Goal: Task Accomplishment & Management: Use online tool/utility

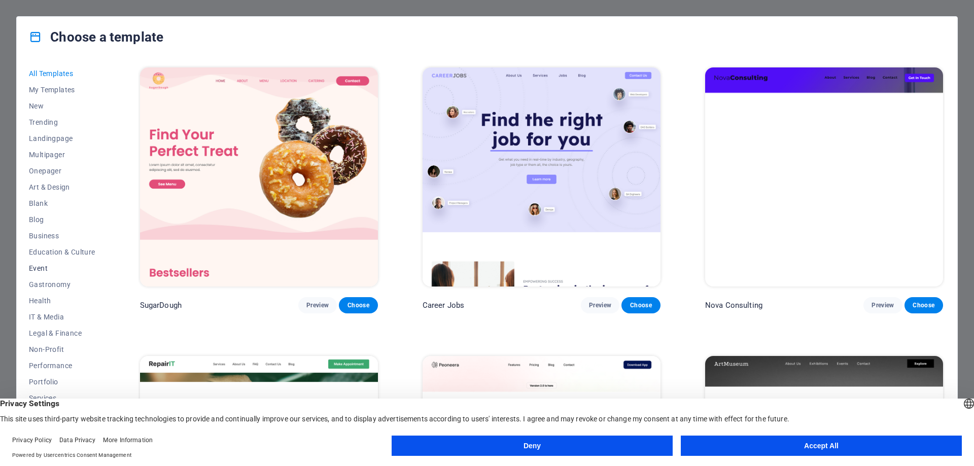
scroll to position [50, 0]
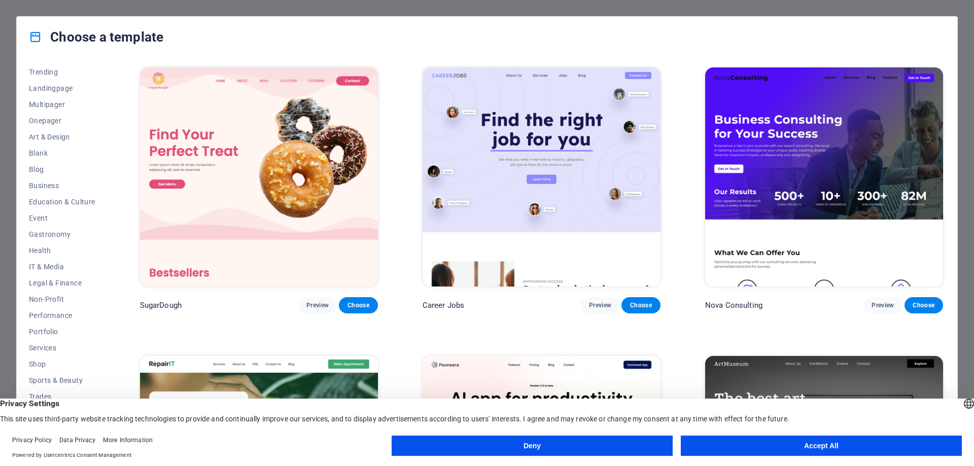
click at [949, 444] on button "Accept All" at bounding box center [821, 446] width 281 height 20
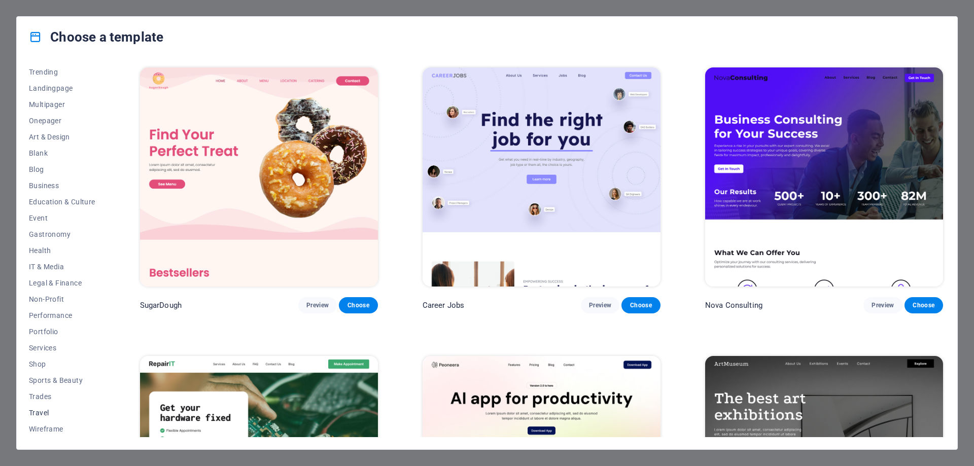
click at [39, 414] on span "Travel" at bounding box center [62, 413] width 66 height 8
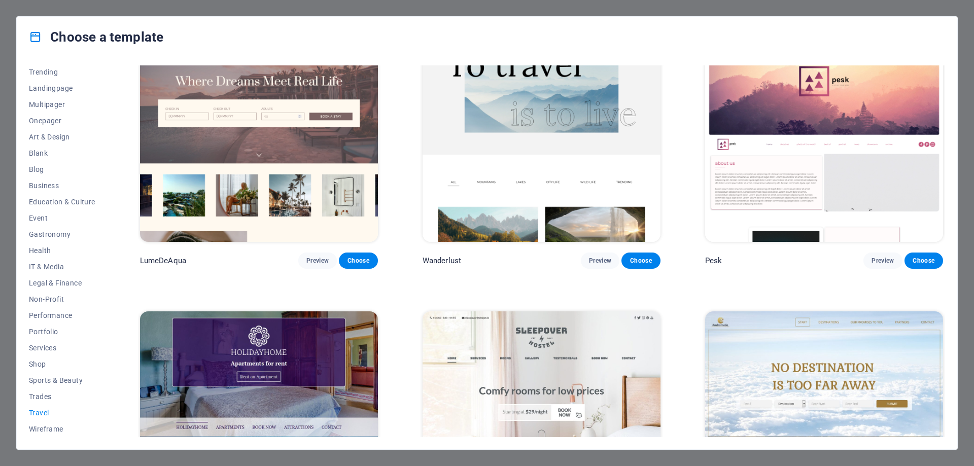
scroll to position [0, 0]
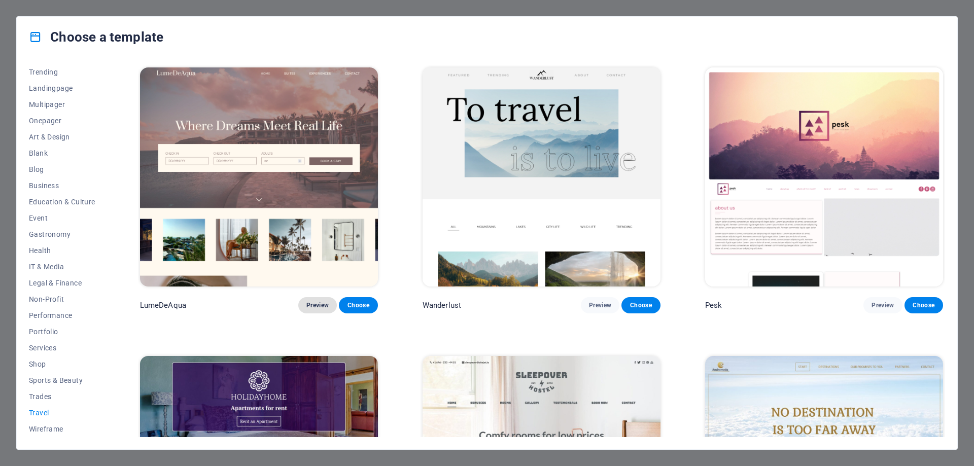
click at [308, 305] on span "Preview" at bounding box center [318, 305] width 22 height 8
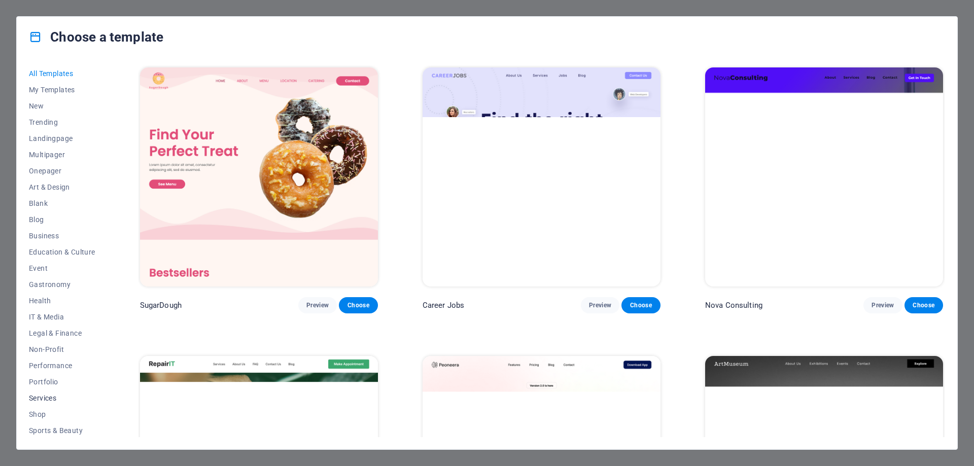
scroll to position [50, 0]
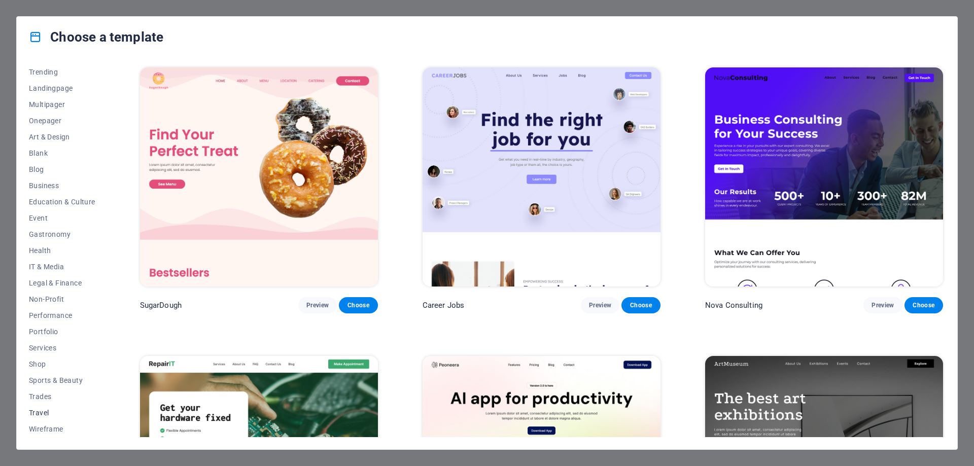
click at [42, 411] on span "Travel" at bounding box center [62, 413] width 66 height 8
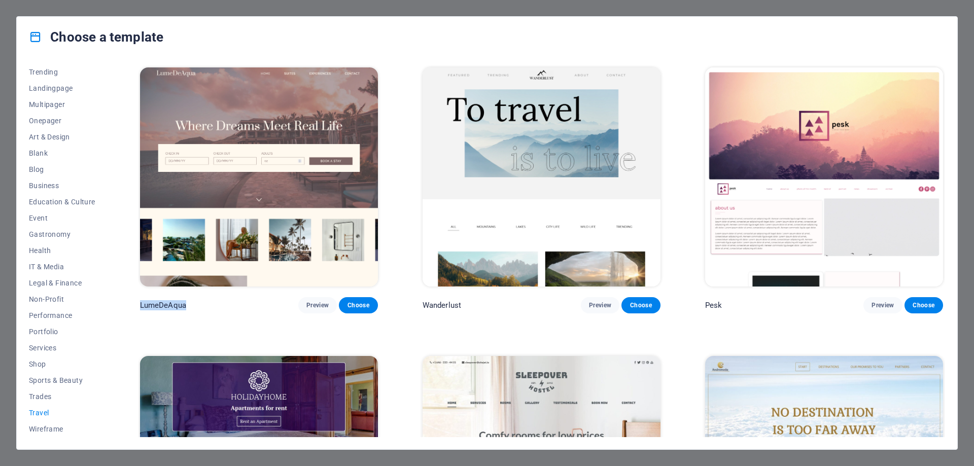
drag, startPoint x: 141, startPoint y: 305, endPoint x: 191, endPoint y: 305, distance: 50.2
click at [191, 305] on div "LumeDeAqua Preview Choose" at bounding box center [259, 305] width 238 height 16
copy p "LumeDeAqua"
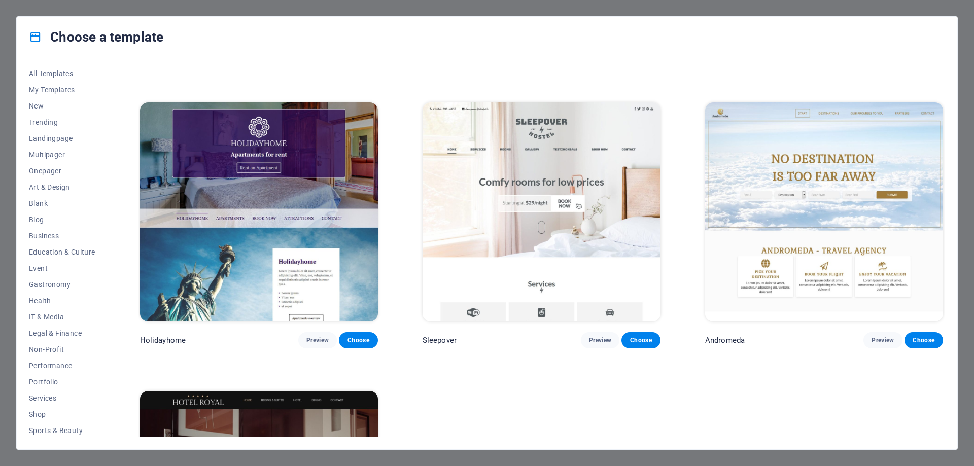
scroll to position [451, 0]
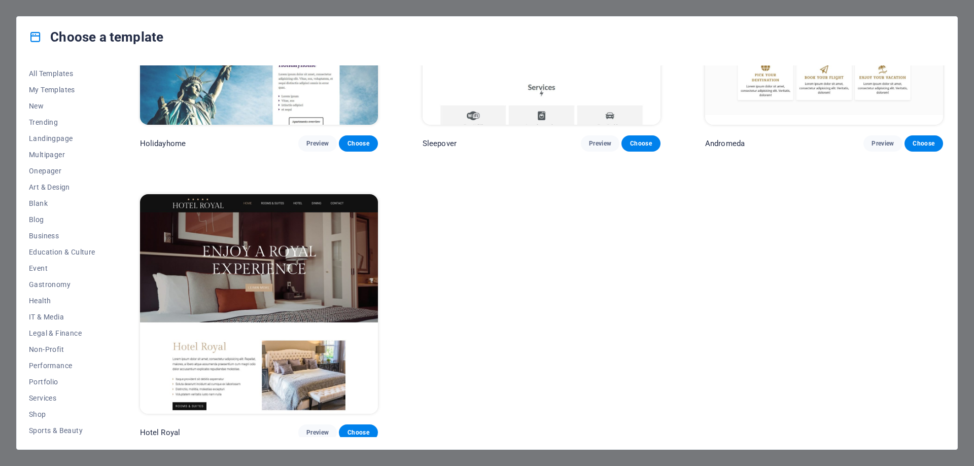
click at [0, 31] on div "Choose a template All Templates My Templates New Trending Landingpage Multipage…" at bounding box center [487, 233] width 974 height 466
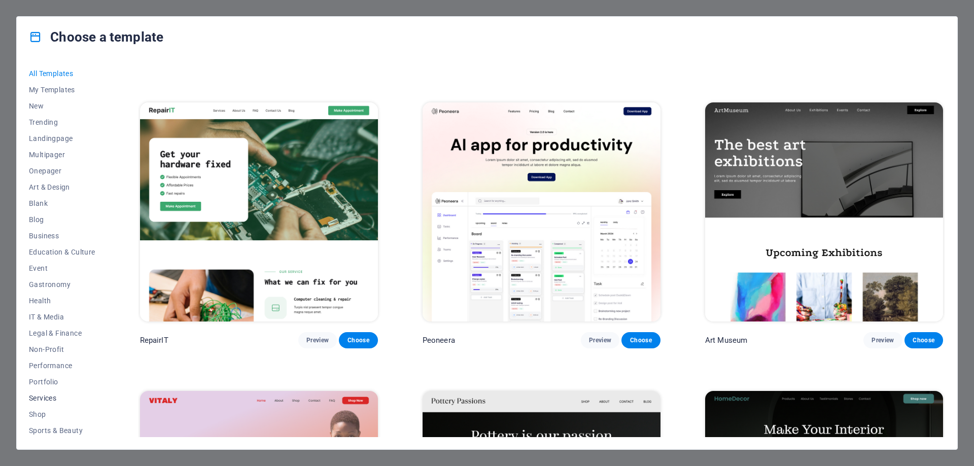
scroll to position [50, 0]
click at [40, 412] on span "Travel" at bounding box center [62, 413] width 66 height 8
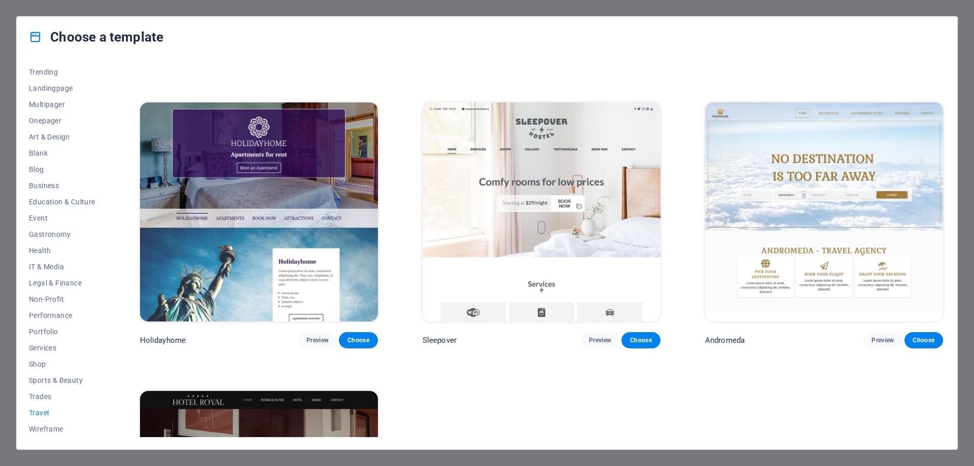
scroll to position [0, 0]
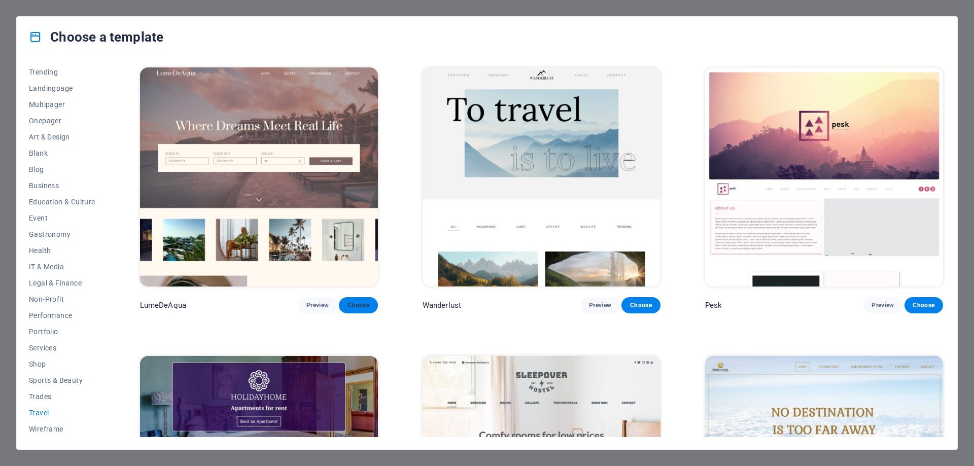
click at [366, 306] on span "Choose" at bounding box center [358, 305] width 22 height 8
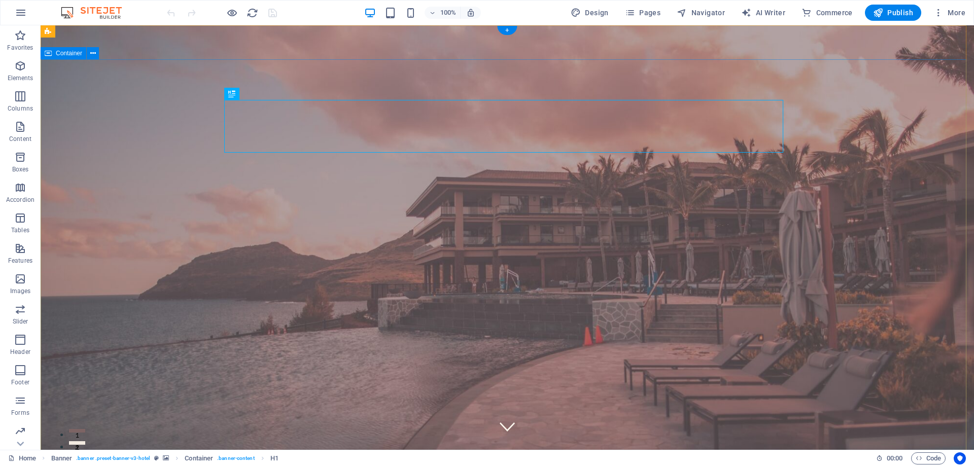
click at [246, 30] on span "Logo" at bounding box center [243, 31] width 14 height 6
click at [259, 32] on icon at bounding box center [261, 31] width 6 height 11
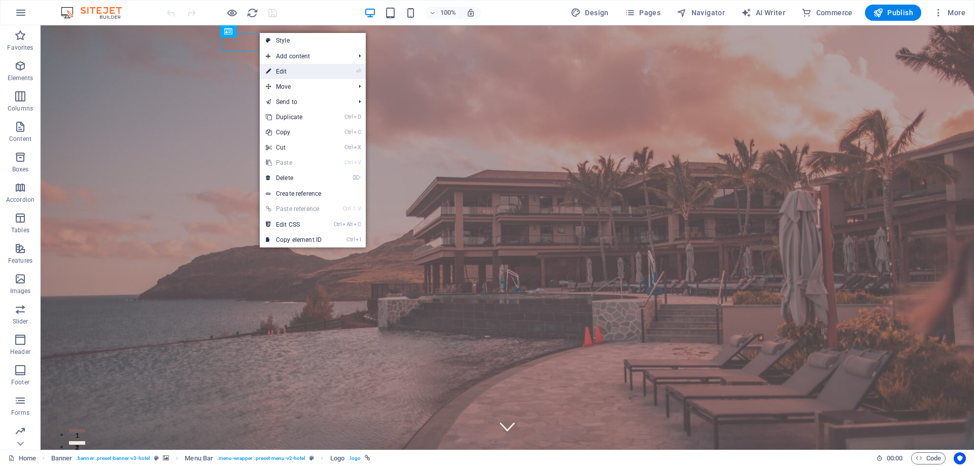
drag, startPoint x: 283, startPoint y: 71, endPoint x: 93, endPoint y: 78, distance: 189.9
click at [283, 71] on link "⏎ Edit" at bounding box center [294, 71] width 68 height 15
select select "px"
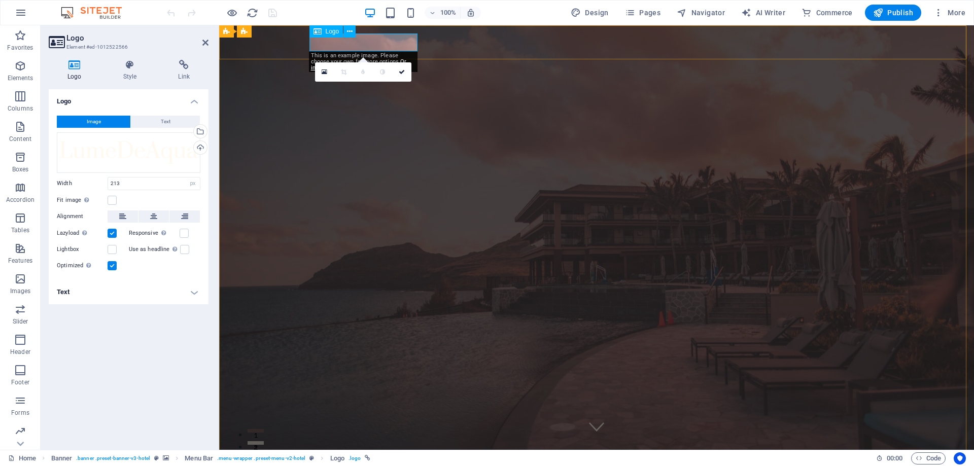
click at [90, 121] on span "Image" at bounding box center [94, 122] width 14 height 12
click at [114, 123] on button "Image" at bounding box center [94, 122] width 74 height 12
click at [80, 67] on icon at bounding box center [75, 65] width 52 height 10
click at [106, 154] on div "Drag files here, click to choose files or select files from Files or our free s…" at bounding box center [129, 152] width 144 height 41
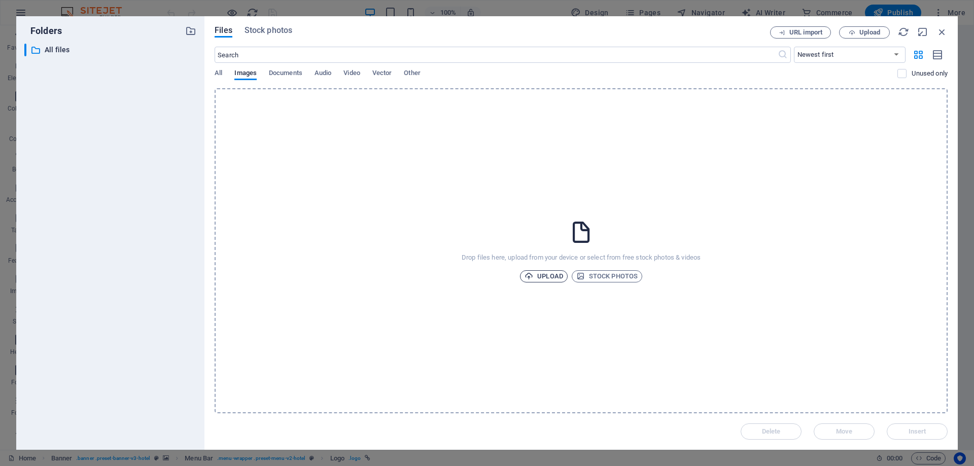
click at [553, 279] on span "Upload" at bounding box center [544, 276] width 39 height 12
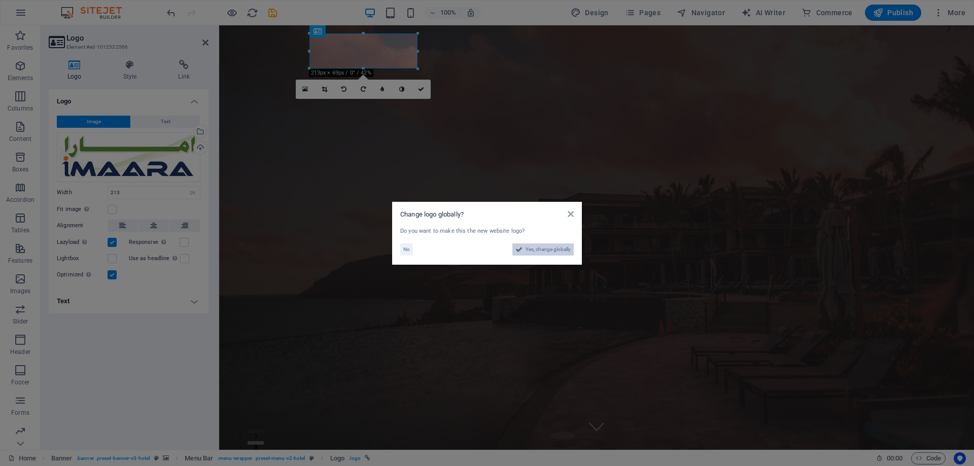
drag, startPoint x: 536, startPoint y: 251, endPoint x: 289, endPoint y: 315, distance: 255.4
click at [536, 251] on span "Yes, change globally" at bounding box center [548, 250] width 45 height 12
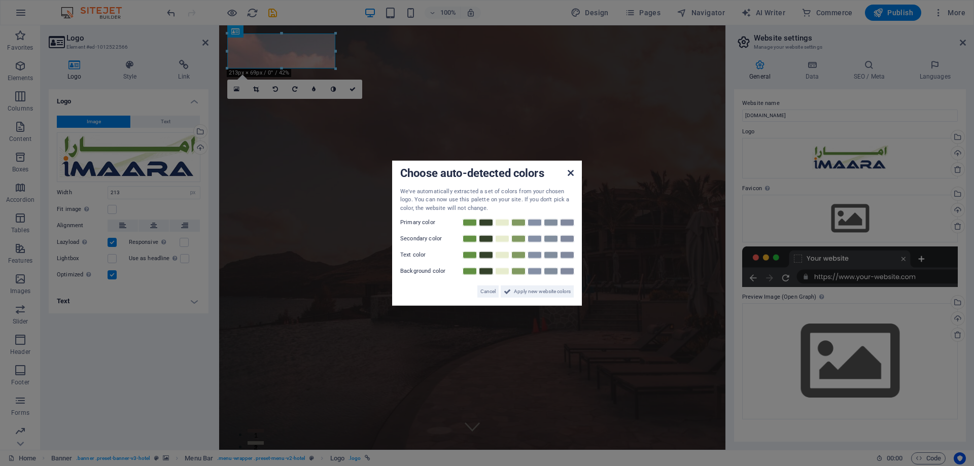
click at [571, 170] on icon at bounding box center [571, 172] width 6 height 8
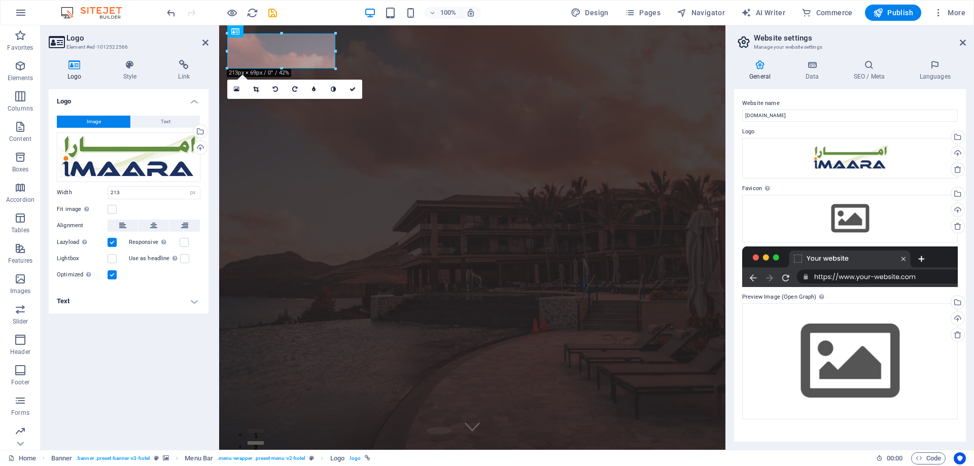
click at [146, 364] on div "Logo Image Text Drag files here, click to choose files or select files from Fil…" at bounding box center [129, 265] width 160 height 353
click at [964, 43] on icon at bounding box center [963, 43] width 6 height 8
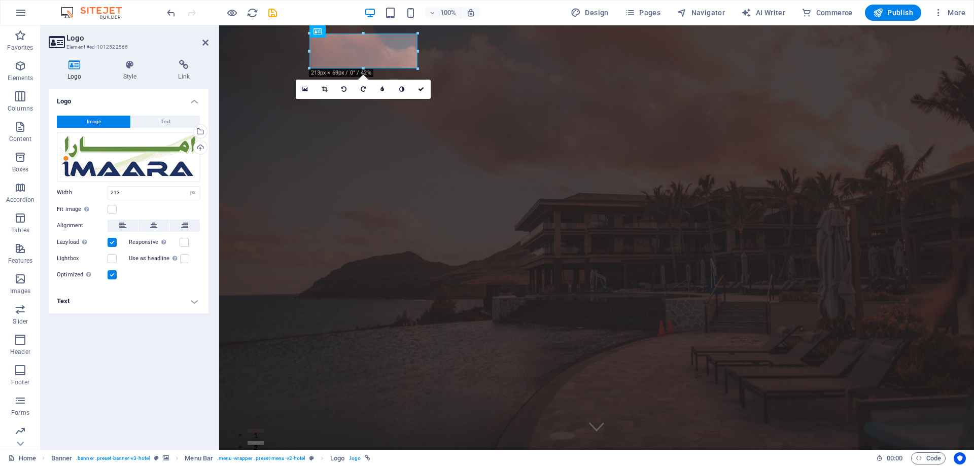
click at [164, 358] on div "Logo Image Text Drag files here, click to choose files or select files from Fil…" at bounding box center [129, 265] width 160 height 353
click at [885, 15] on span "Publish" at bounding box center [893, 13] width 40 height 10
checkbox input "false"
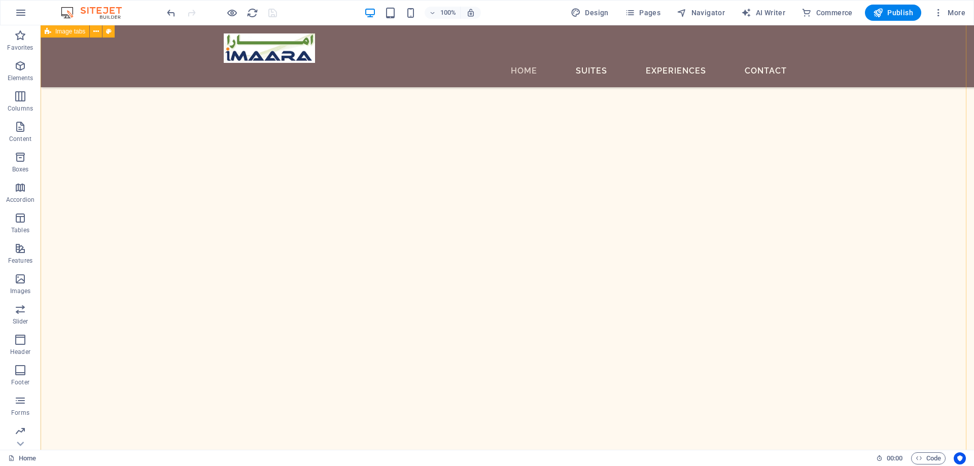
scroll to position [1218, 0]
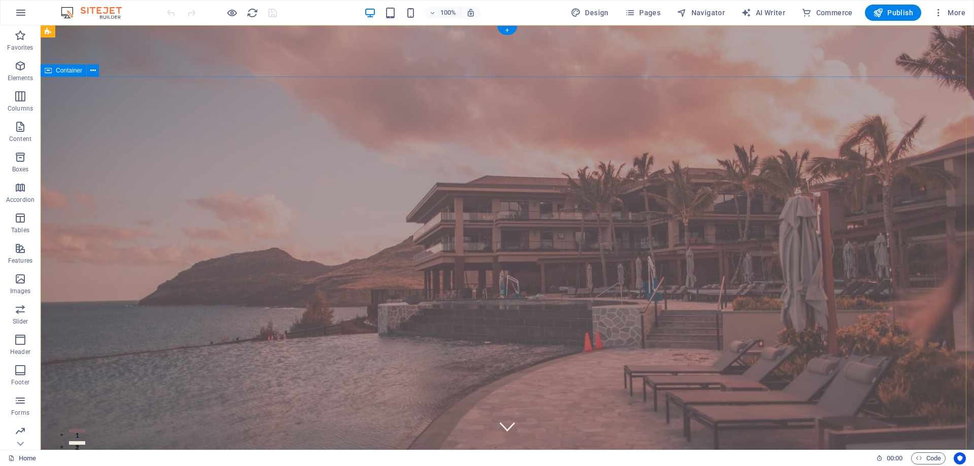
click at [28, 314] on span "Slider" at bounding box center [20, 315] width 41 height 24
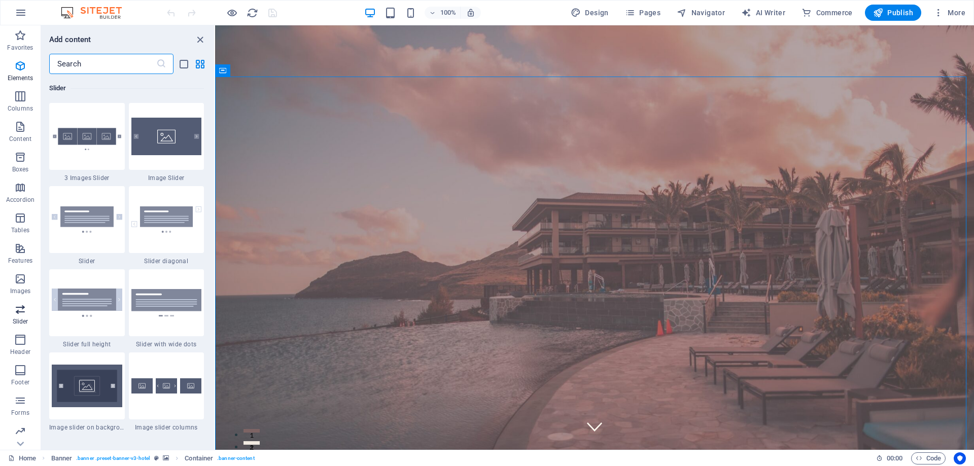
scroll to position [5753, 0]
click at [95, 147] on img at bounding box center [87, 136] width 71 height 47
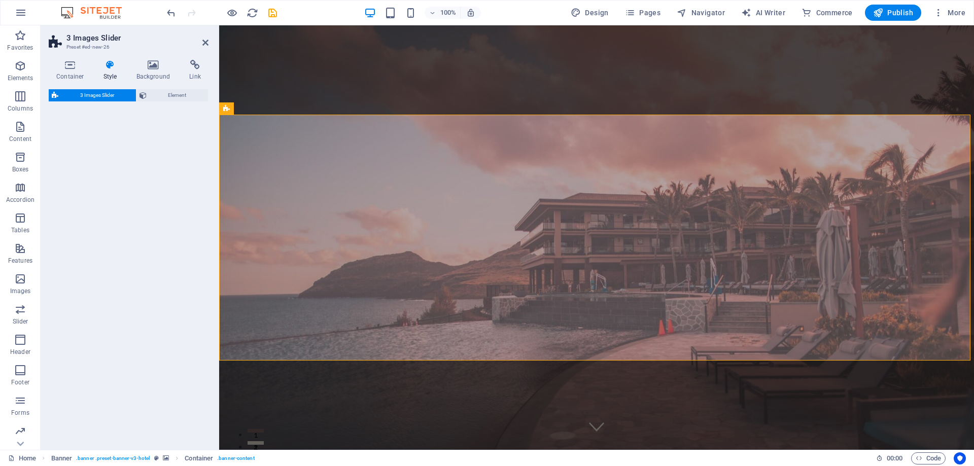
scroll to position [369, 0]
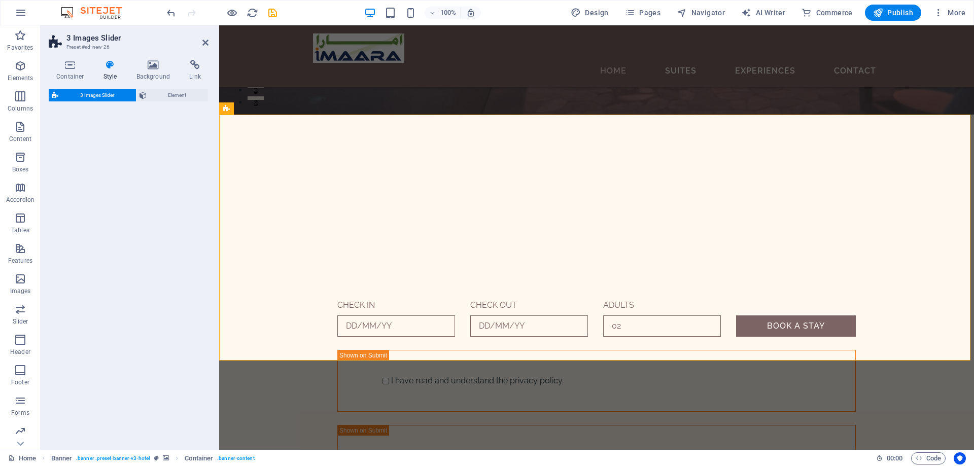
select select "rem"
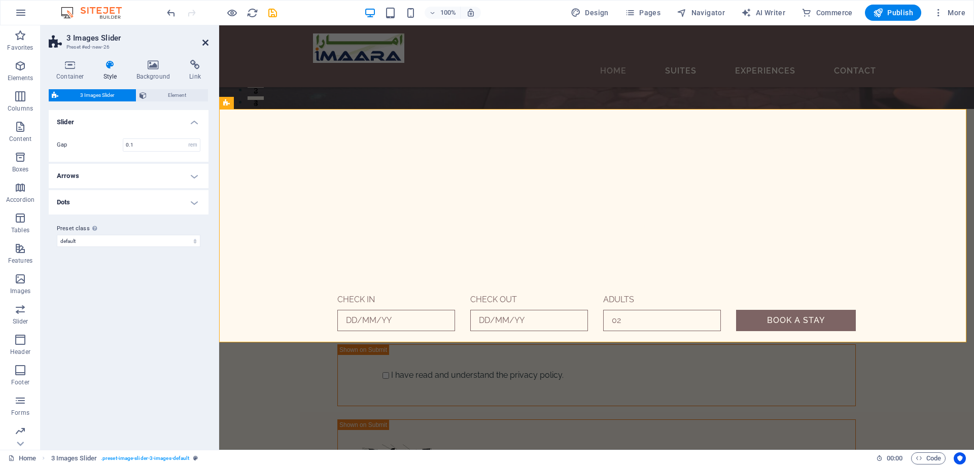
click at [205, 42] on icon at bounding box center [205, 43] width 6 height 8
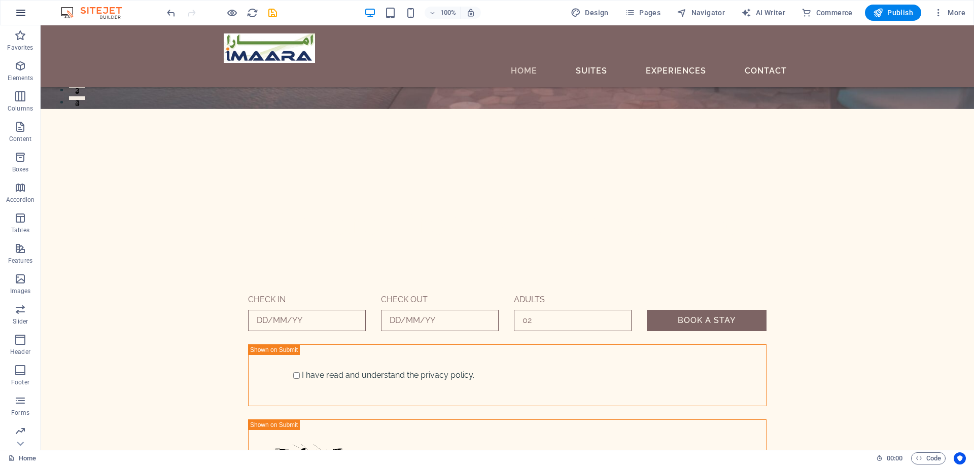
click at [23, 12] on icon "button" at bounding box center [21, 13] width 12 height 12
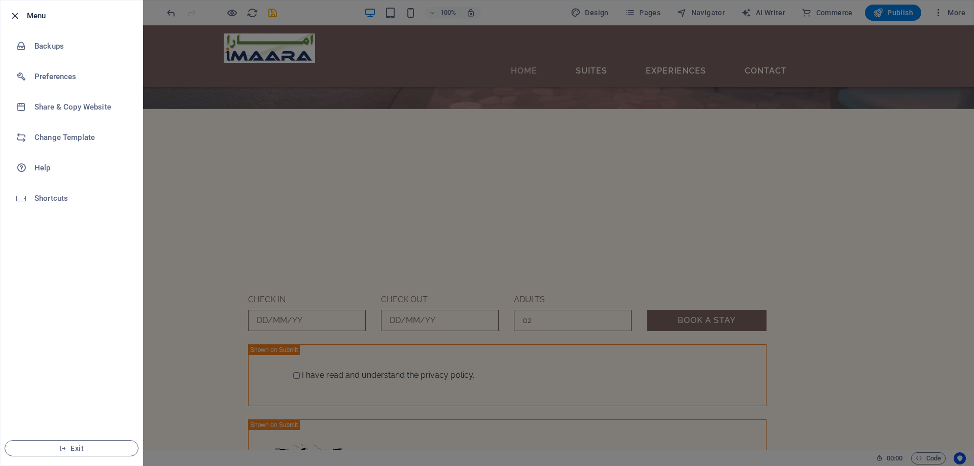
click at [16, 14] on icon "button" at bounding box center [15, 16] width 12 height 12
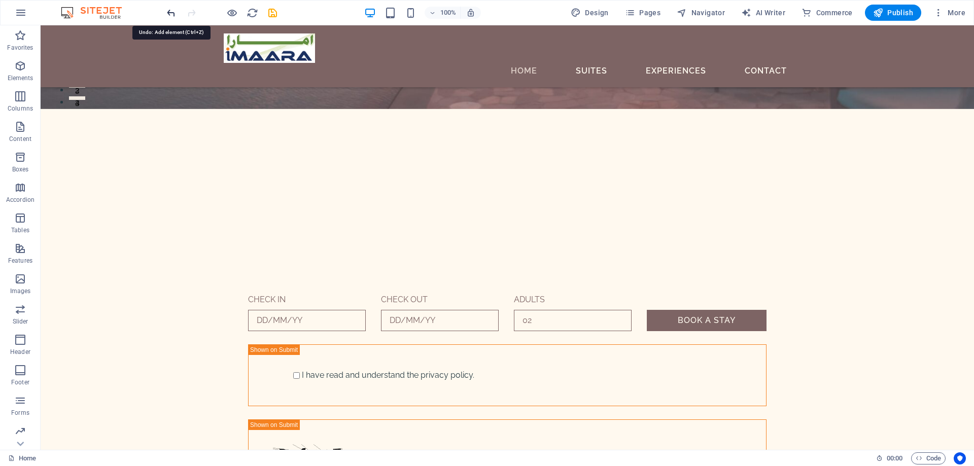
click at [170, 13] on icon "undo" at bounding box center [171, 13] width 12 height 12
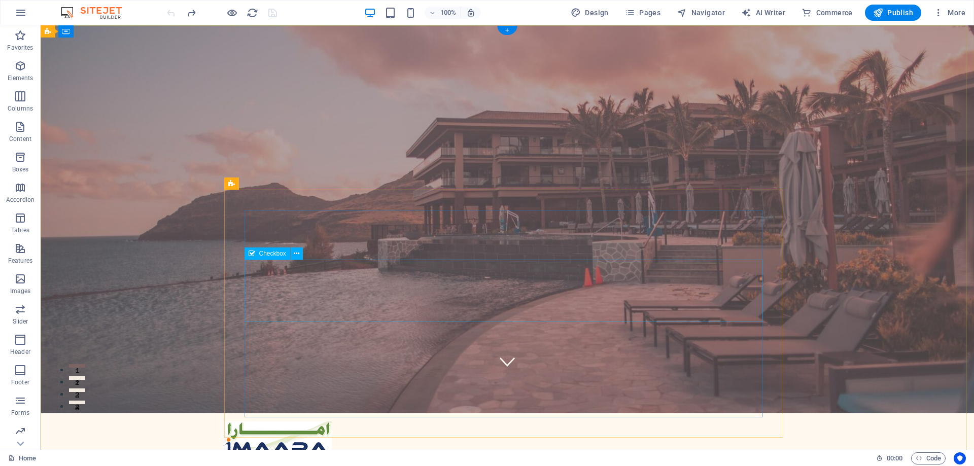
scroll to position [0, 0]
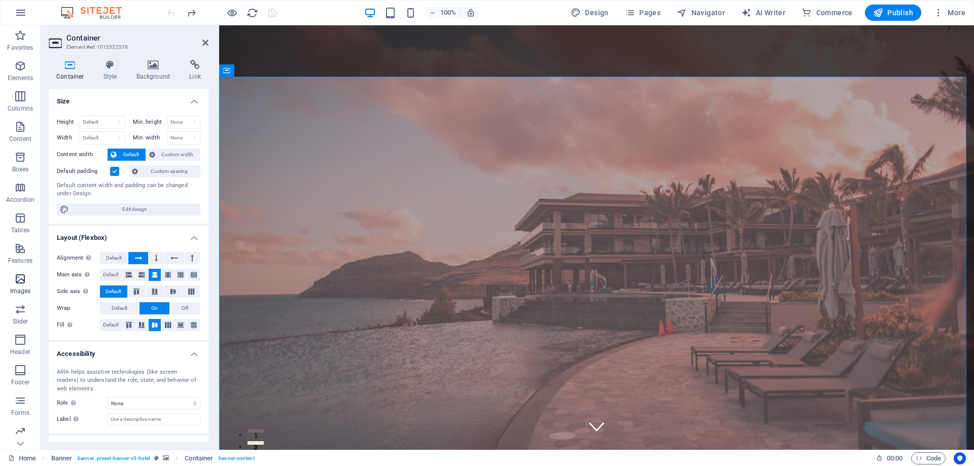
click at [28, 278] on span "Images" at bounding box center [20, 285] width 41 height 24
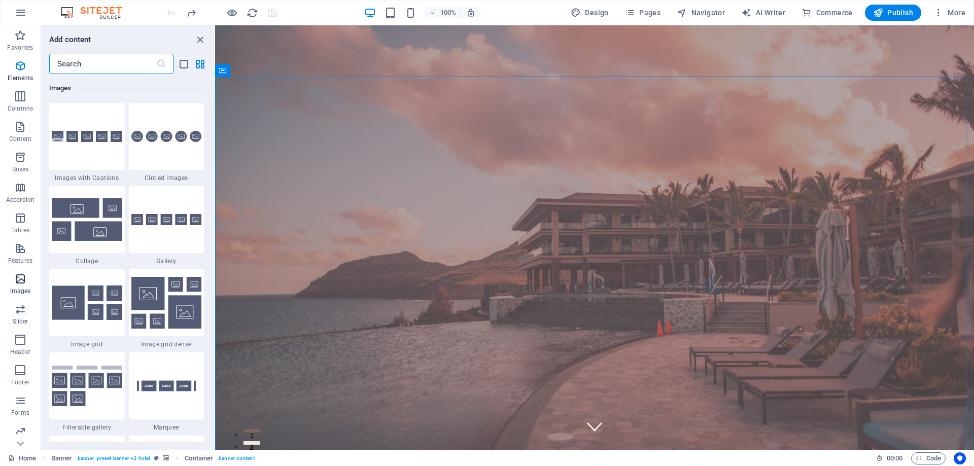
scroll to position [5146, 0]
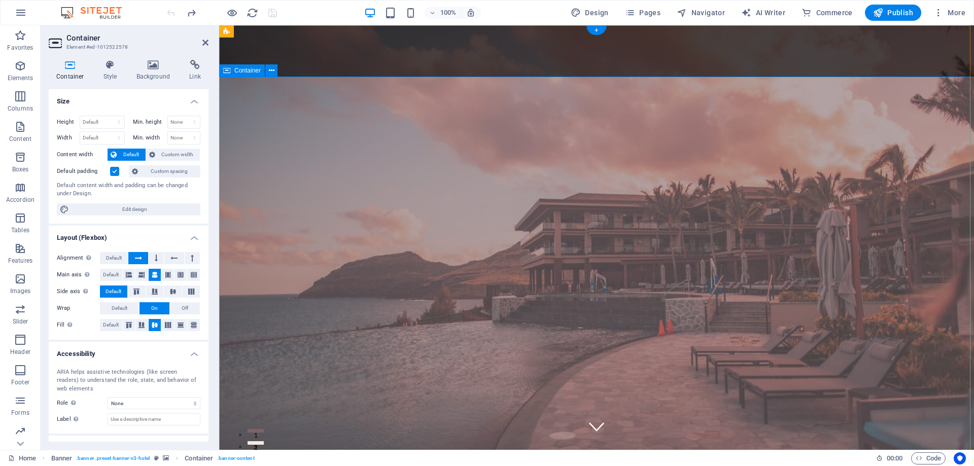
click at [150, 65] on icon at bounding box center [153, 65] width 49 height 10
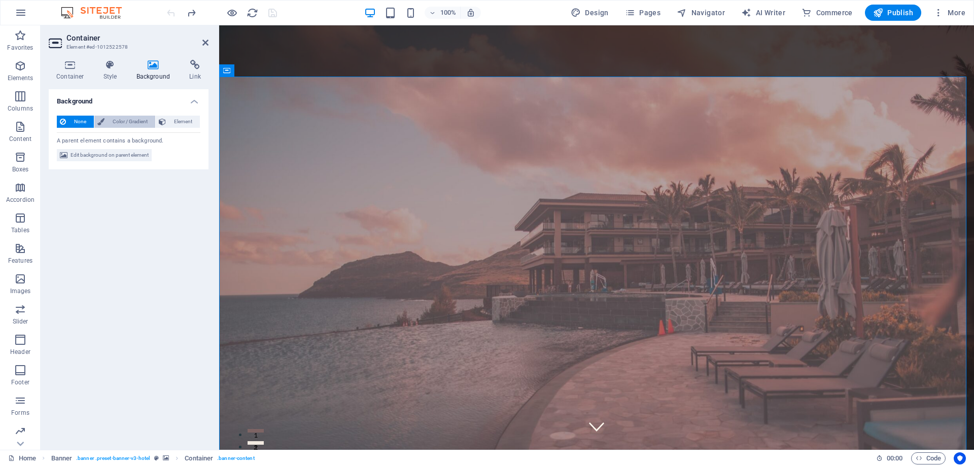
click at [120, 117] on span "Color / Gradient" at bounding box center [130, 122] width 45 height 12
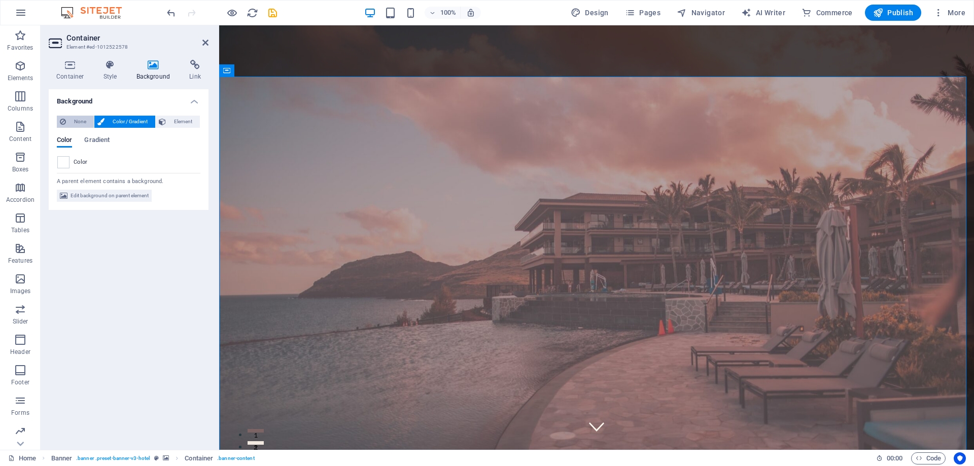
click at [87, 122] on span "None" at bounding box center [80, 122] width 22 height 12
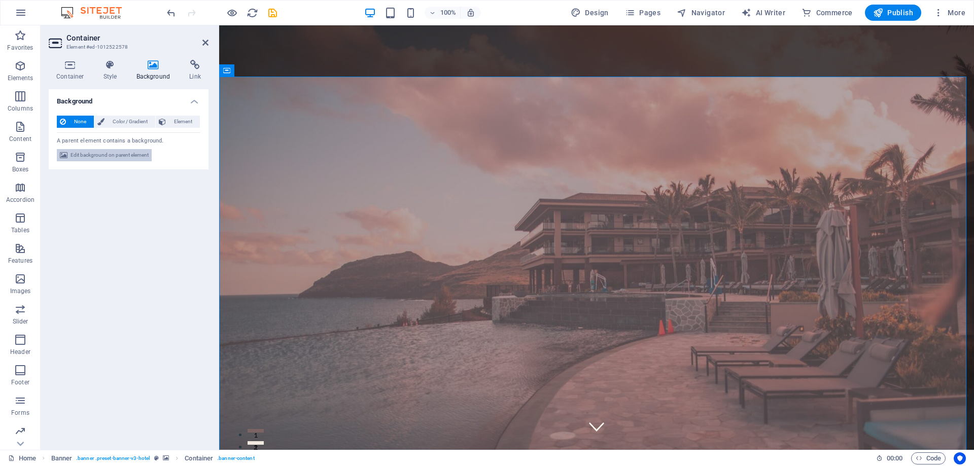
click at [93, 158] on span "Edit background on parent element" at bounding box center [110, 155] width 78 height 12
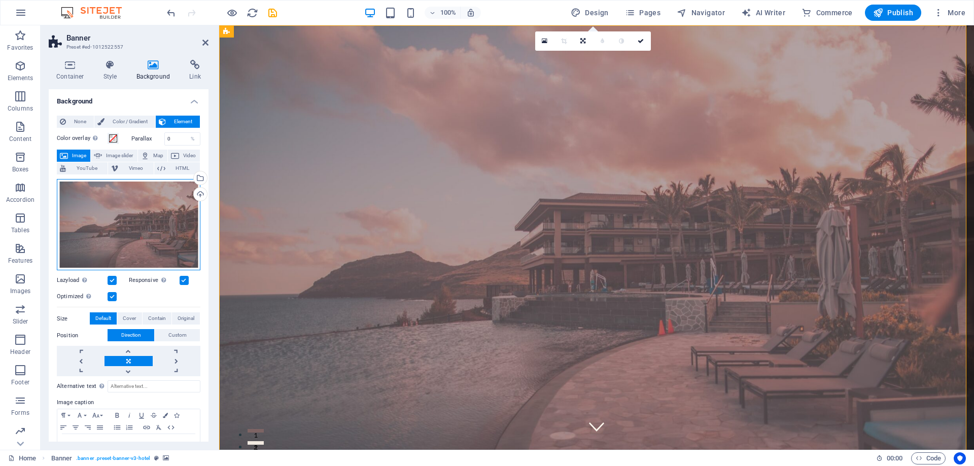
click at [137, 236] on div "Drag files here, click to choose files or select files from Files or our free s…" at bounding box center [129, 225] width 144 height 92
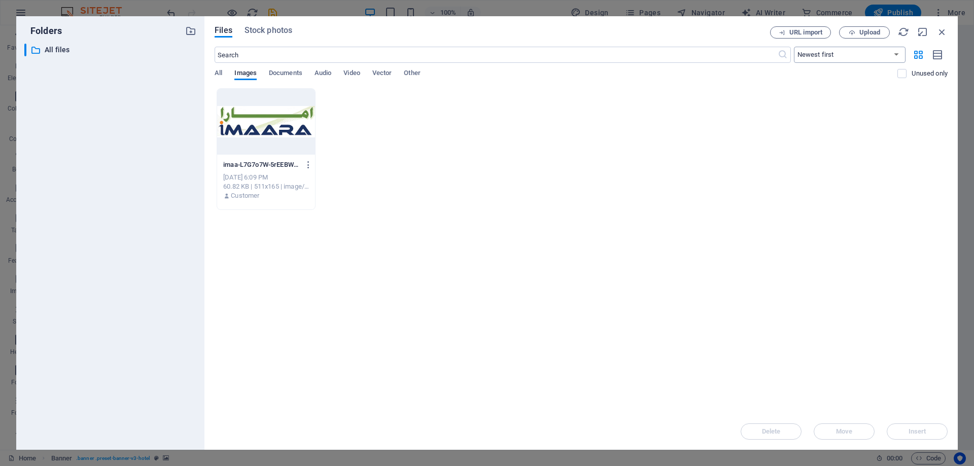
click at [822, 58] on select "Newest first Oldest first Name (A-Z) Name (Z-A) Size (0-9) Size (9-0) Resolutio…" at bounding box center [850, 55] width 112 height 16
click at [275, 177] on div "[DATE] 6:09 PM" at bounding box center [266, 177] width 86 height 9
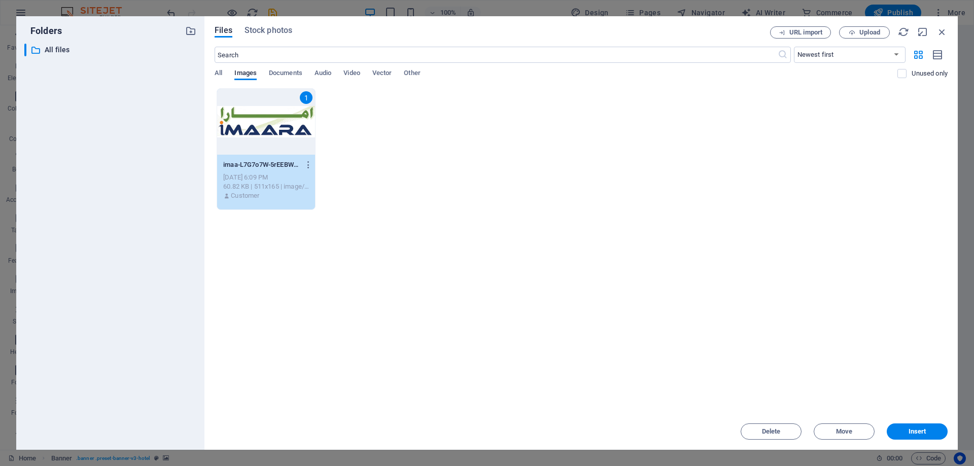
click at [364, 173] on div "1 imaa-L7G7o7W-5rEEBWFFeV2brg.jpg imaa-L7G7o7W-5rEEBWFFeV2brg.jpg Oct 4, 2025 6…" at bounding box center [581, 149] width 733 height 122
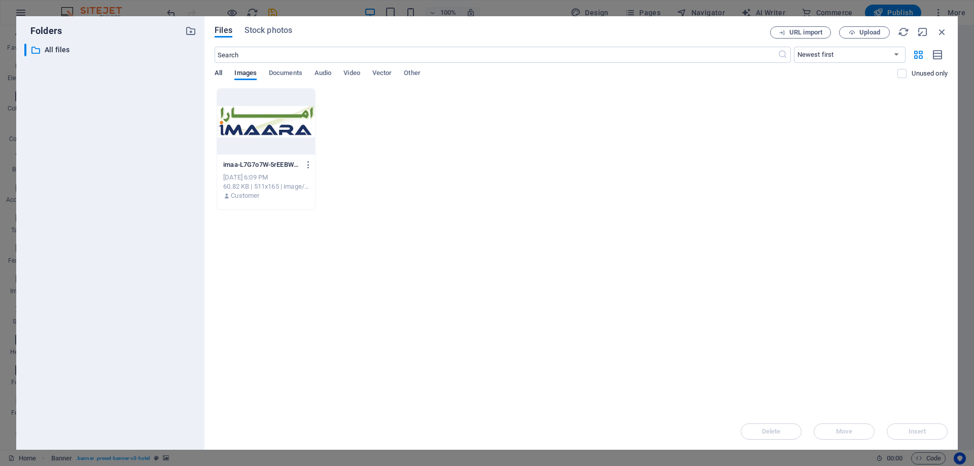
click at [217, 73] on span "All" at bounding box center [219, 74] width 8 height 14
click at [216, 71] on span "All" at bounding box center [219, 74] width 8 height 14
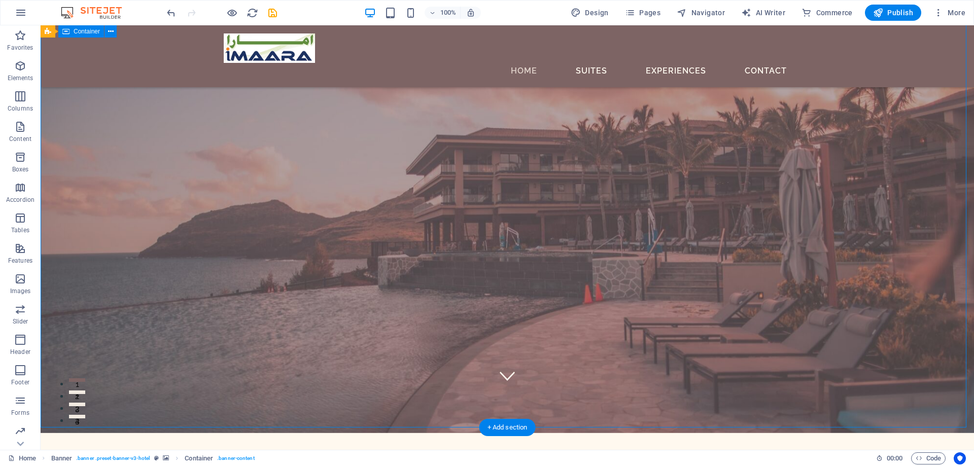
scroll to position [0, 0]
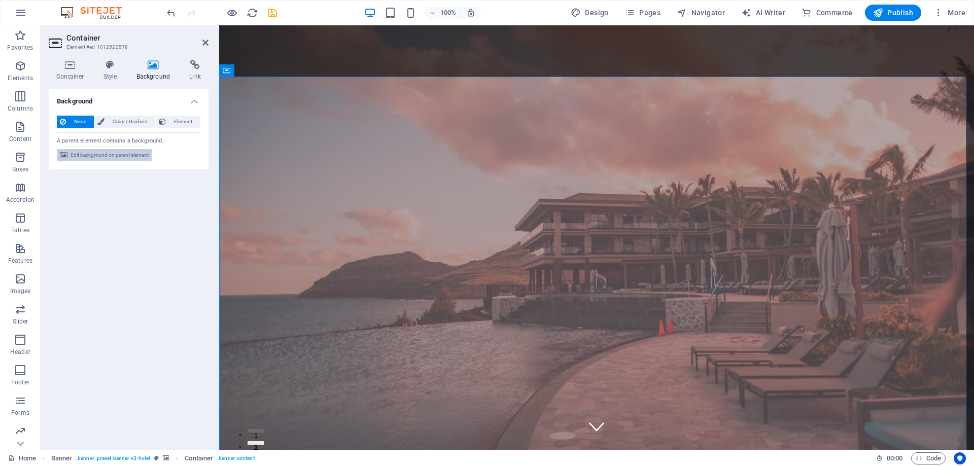
click at [105, 156] on span "Edit background on parent element" at bounding box center [110, 155] width 78 height 12
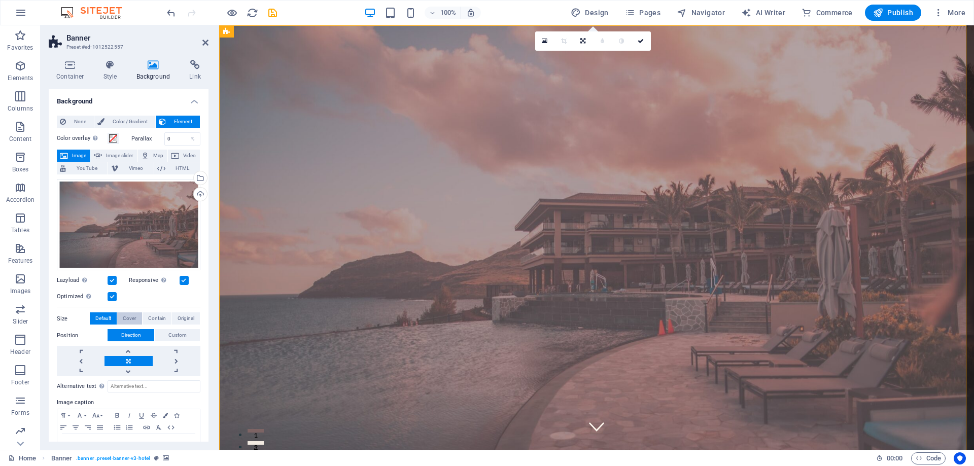
click at [130, 319] on span "Cover" at bounding box center [129, 319] width 13 height 12
click at [111, 318] on span "Default" at bounding box center [103, 319] width 16 height 12
click at [548, 43] on link at bounding box center [544, 40] width 19 height 19
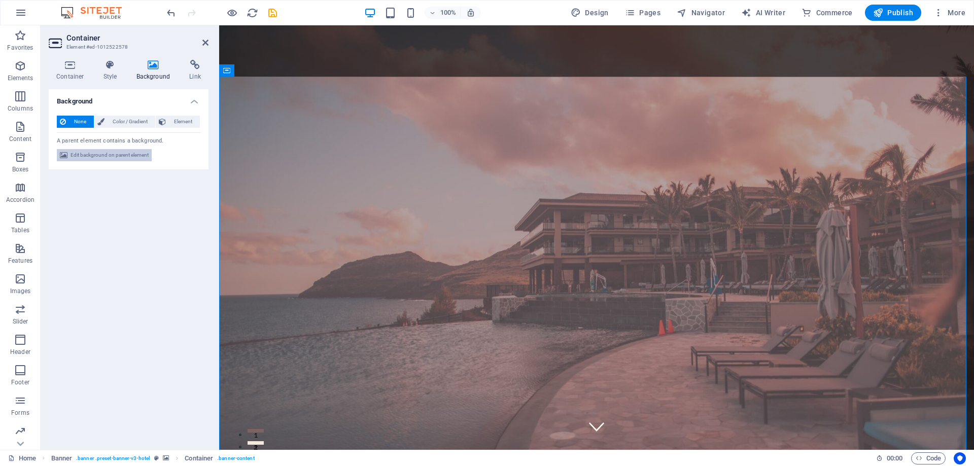
click at [126, 152] on span "Edit background on parent element" at bounding box center [110, 155] width 78 height 12
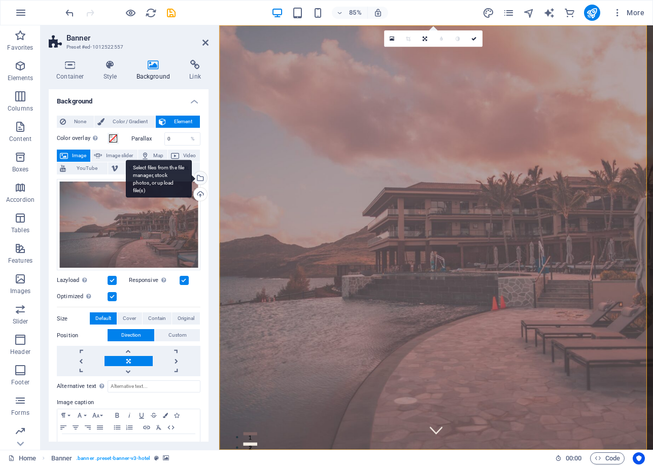
click at [200, 177] on div "Select files from the file manager, stock photos, or upload file(s)" at bounding box center [199, 179] width 15 height 15
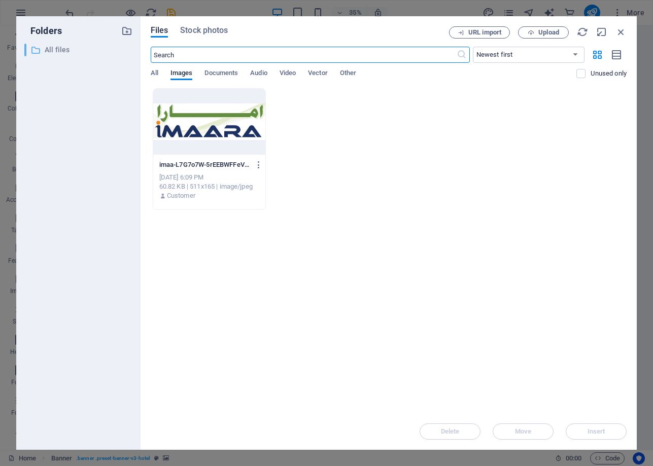
click at [53, 48] on p "All files" at bounding box center [79, 50] width 69 height 12
click at [620, 32] on icon "button" at bounding box center [621, 31] width 11 height 11
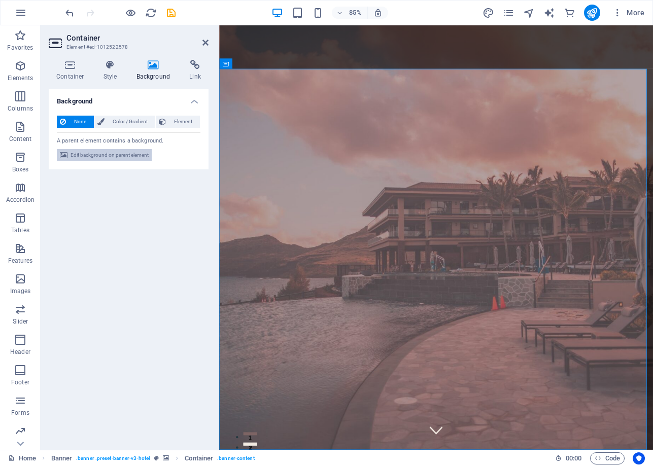
click at [139, 156] on span "Edit background on parent element" at bounding box center [110, 155] width 78 height 12
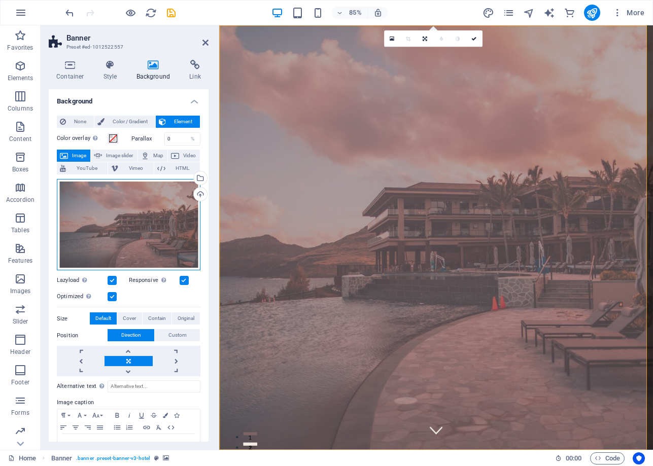
click at [168, 252] on div "Drag files here, click to choose files or select files from Files or our free s…" at bounding box center [129, 225] width 144 height 92
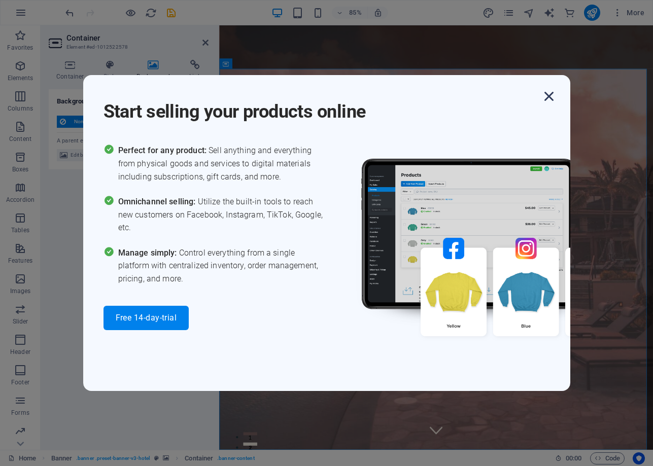
click at [552, 98] on icon "button" at bounding box center [549, 96] width 18 height 18
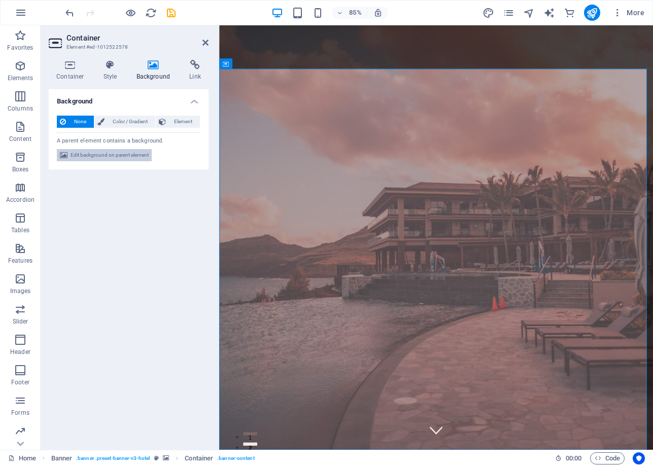
click at [134, 152] on span "Edit background on parent element" at bounding box center [110, 155] width 78 height 12
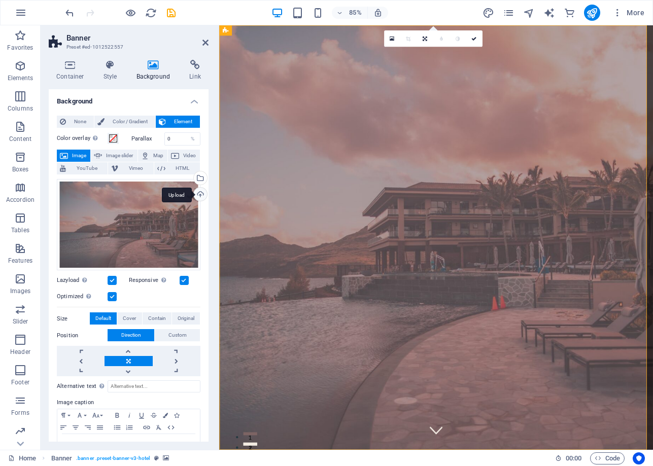
click at [200, 194] on div "Upload" at bounding box center [199, 195] width 15 height 15
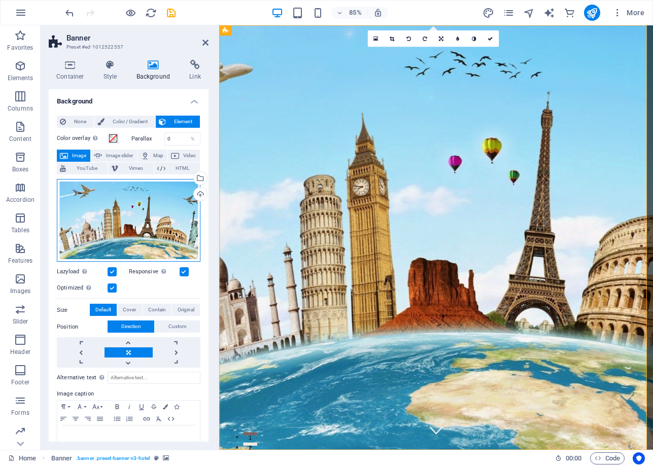
click at [141, 227] on div "Drag files here, click to choose files or select files from Files or our free s…" at bounding box center [129, 220] width 144 height 83
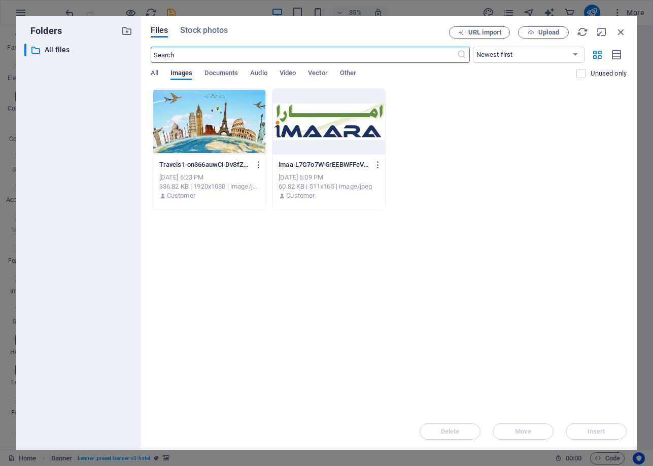
click at [256, 136] on div at bounding box center [209, 122] width 113 height 66
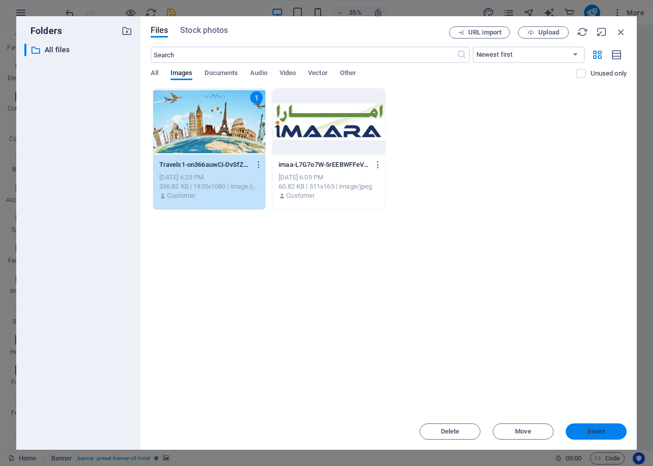
click at [584, 432] on span "Insert" at bounding box center [596, 432] width 53 height 6
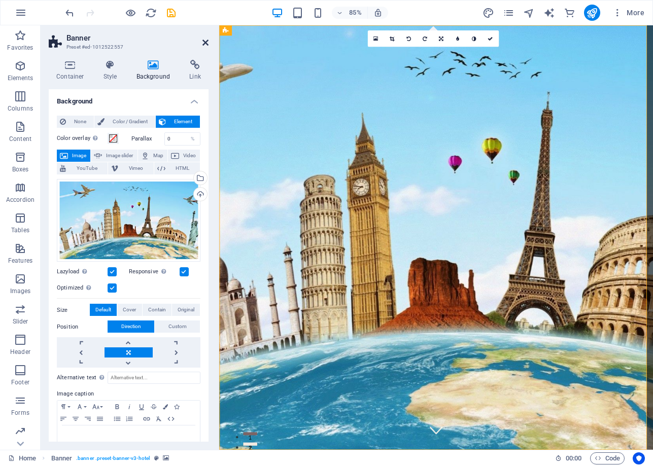
click at [207, 46] on icon at bounding box center [205, 43] width 6 height 8
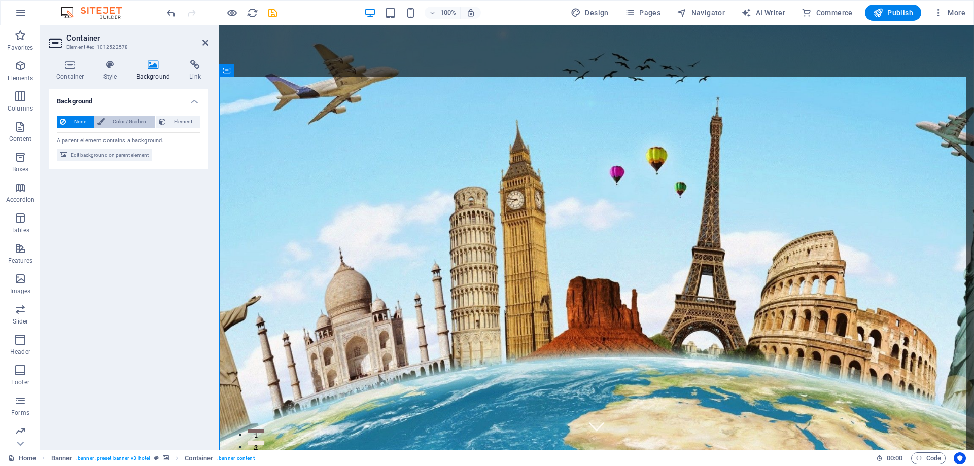
click at [125, 123] on span "Color / Gradient" at bounding box center [130, 122] width 45 height 12
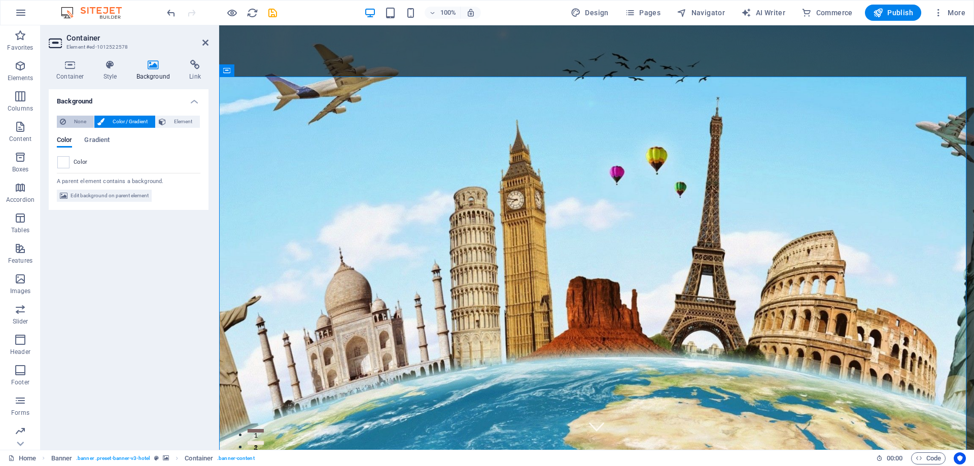
click at [79, 120] on span "None" at bounding box center [80, 122] width 22 height 12
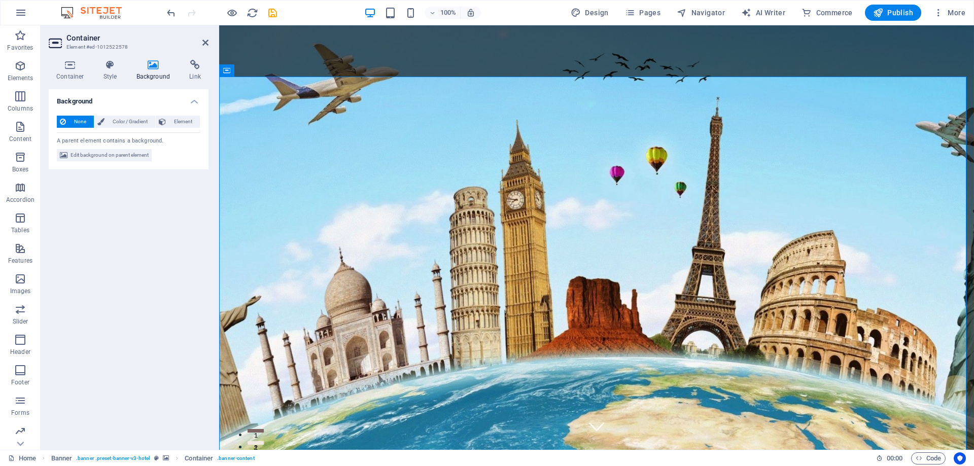
click at [159, 71] on h4 "Background" at bounding box center [155, 70] width 53 height 21
click at [114, 155] on span "Edit background on parent element" at bounding box center [110, 155] width 78 height 12
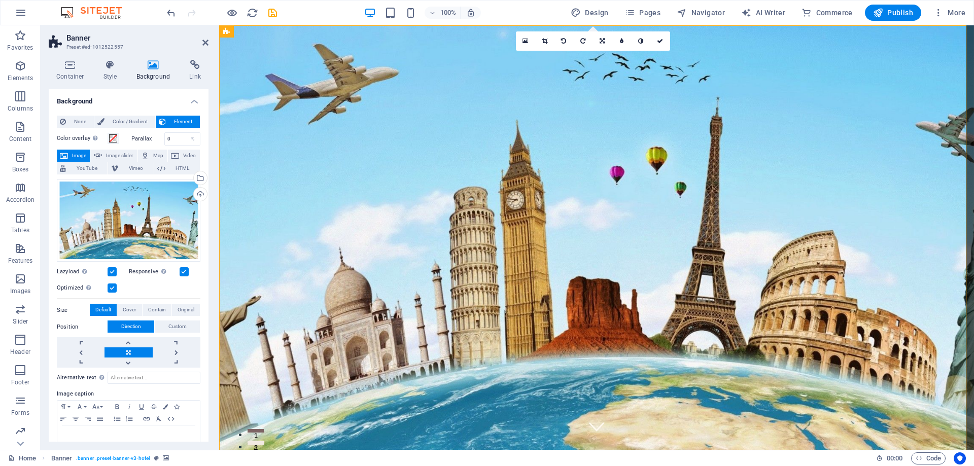
scroll to position [22, 0]
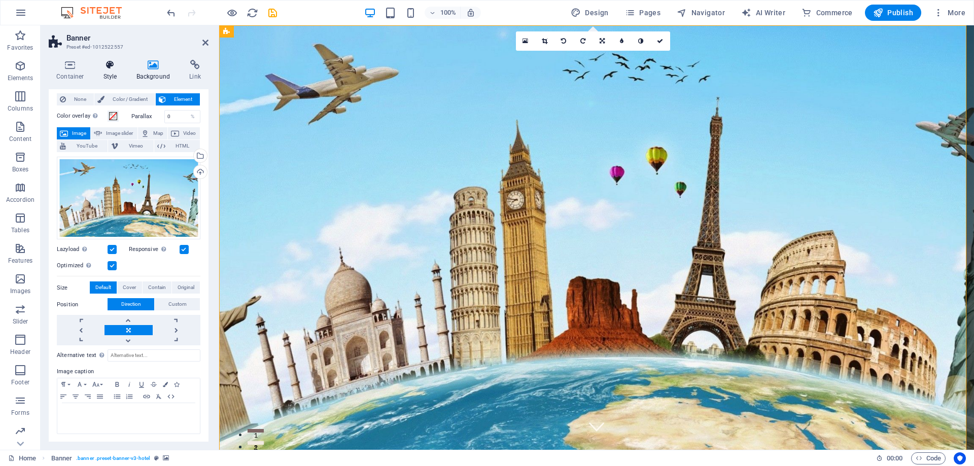
click at [117, 69] on icon at bounding box center [110, 65] width 29 height 10
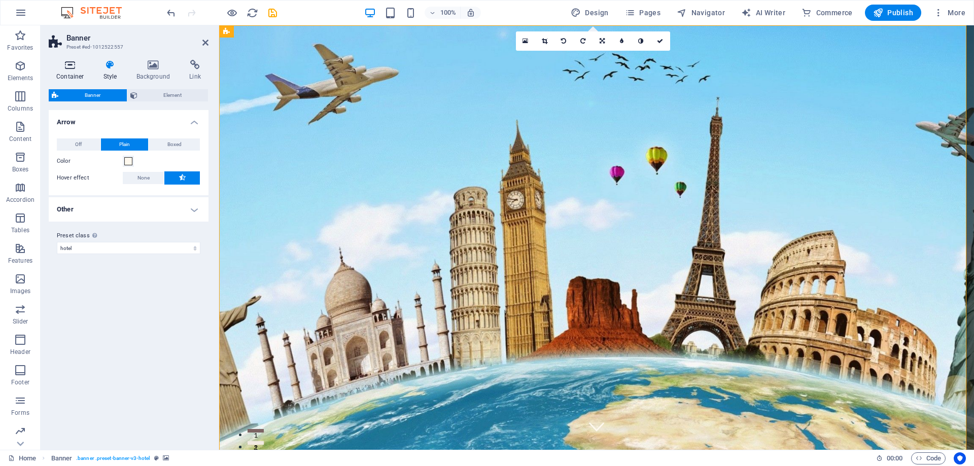
click at [83, 69] on icon at bounding box center [70, 65] width 43 height 10
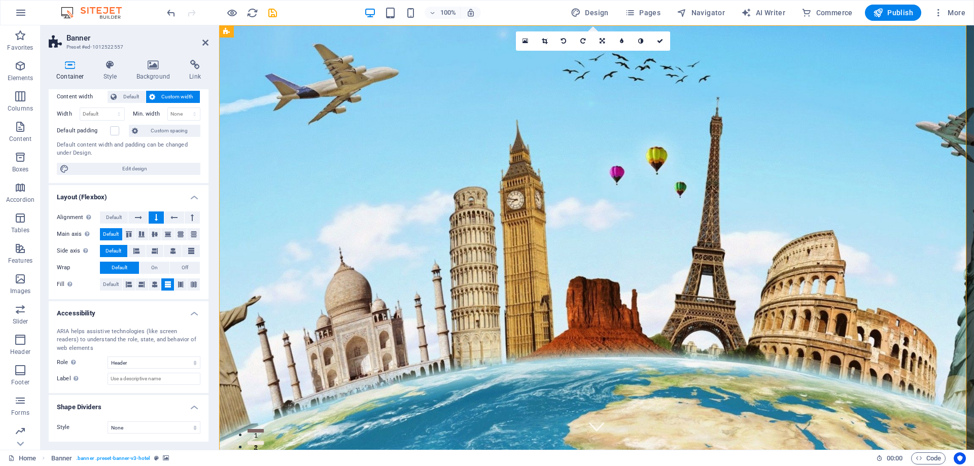
scroll to position [0, 0]
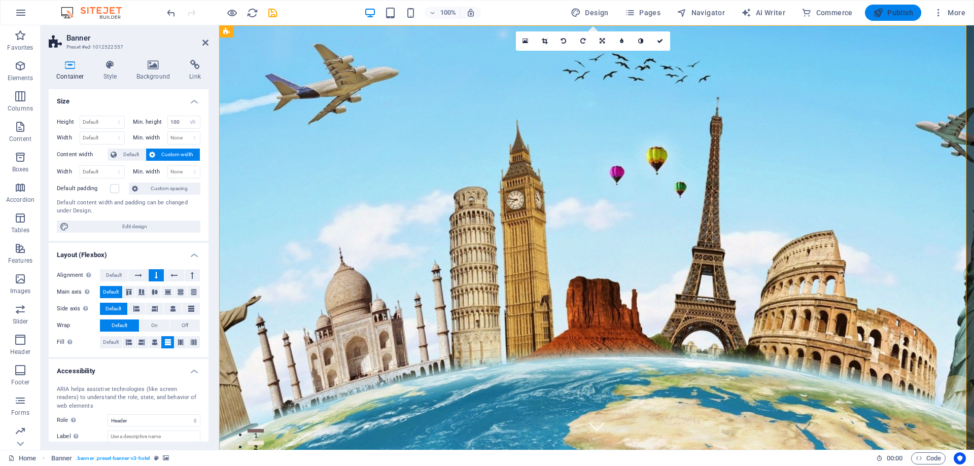
click at [906, 11] on span "Publish" at bounding box center [893, 13] width 40 height 10
checkbox input "false"
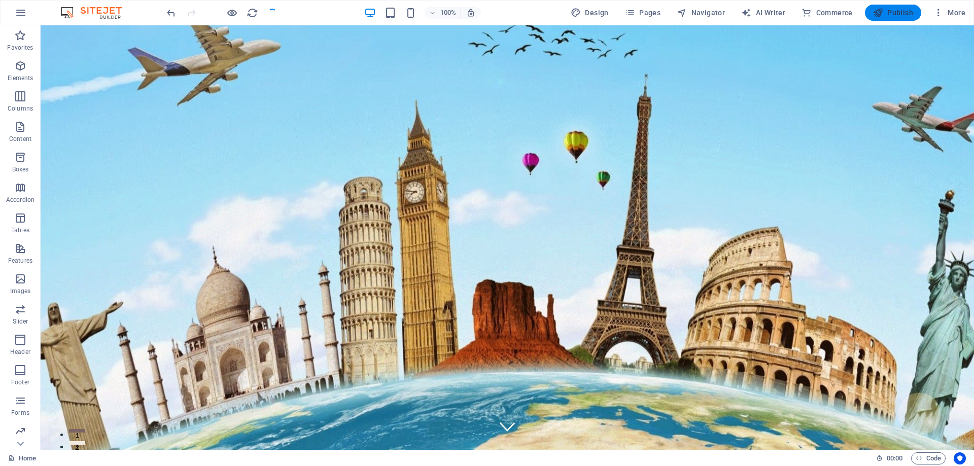
click at [888, 18] on button "Publish" at bounding box center [893, 13] width 56 height 16
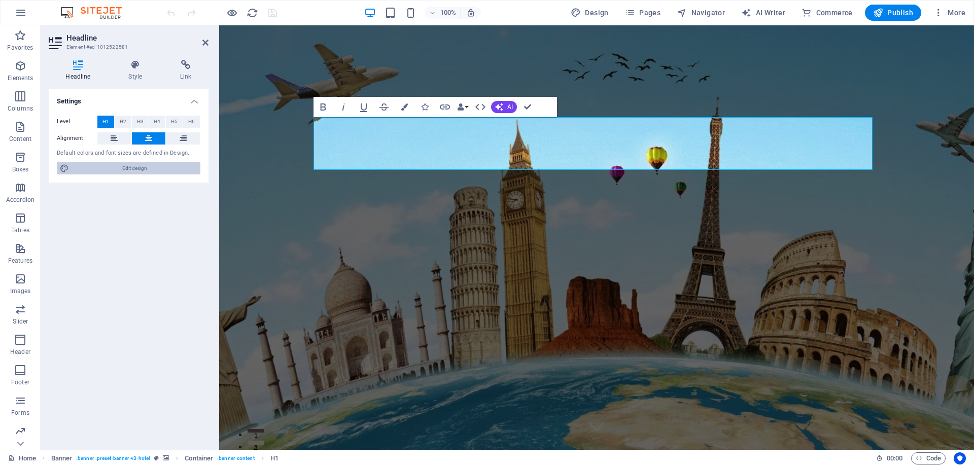
click at [133, 166] on span "Edit design" at bounding box center [134, 168] width 125 height 12
select select "500"
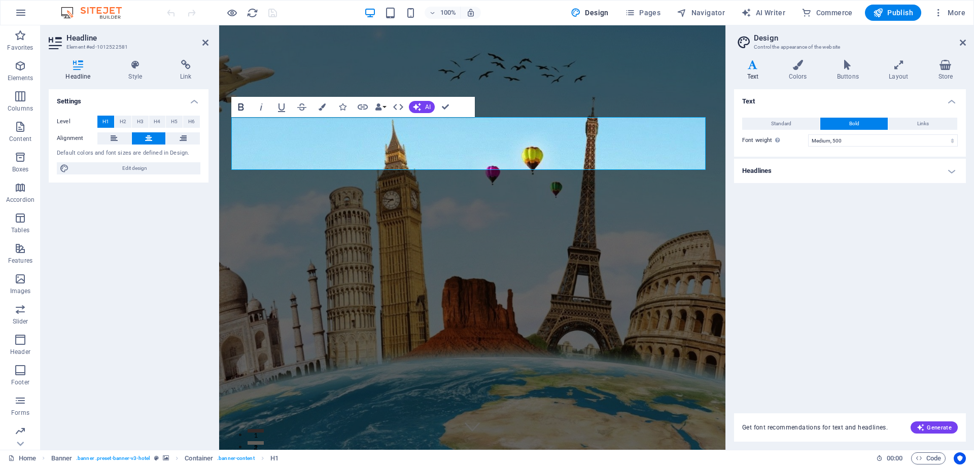
click at [243, 108] on icon "button" at bounding box center [241, 107] width 12 height 12
click at [322, 107] on icon "button" at bounding box center [322, 107] width 7 height 7
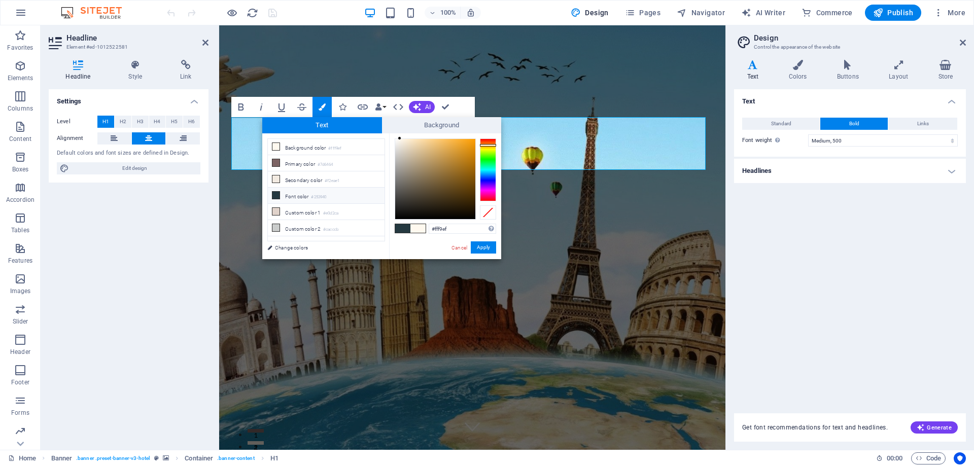
type input "#cb953b"
click at [452, 155] on div at bounding box center [435, 179] width 80 height 80
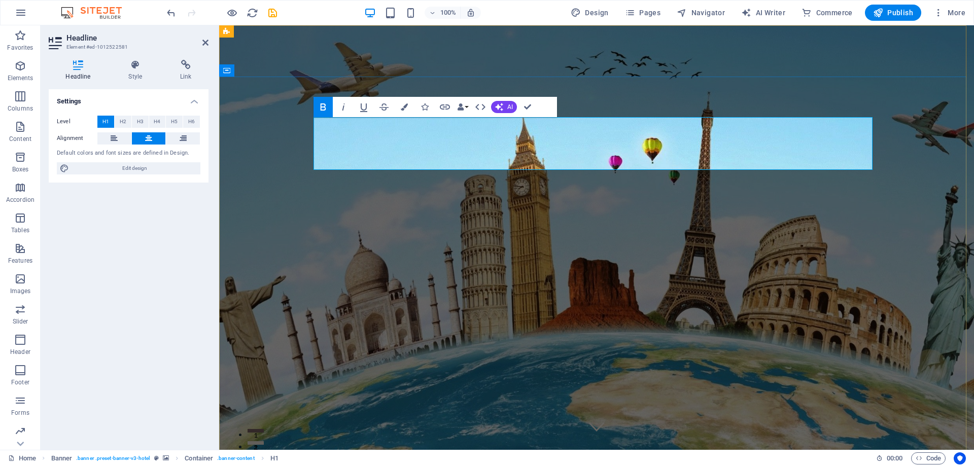
click at [505, 111] on button "AI" at bounding box center [504, 107] width 26 height 12
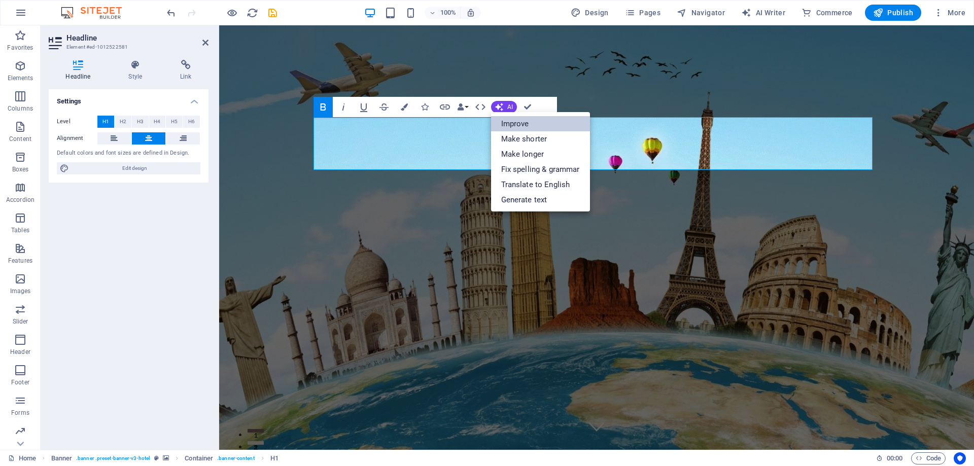
click at [523, 128] on link "Improve" at bounding box center [540, 123] width 99 height 15
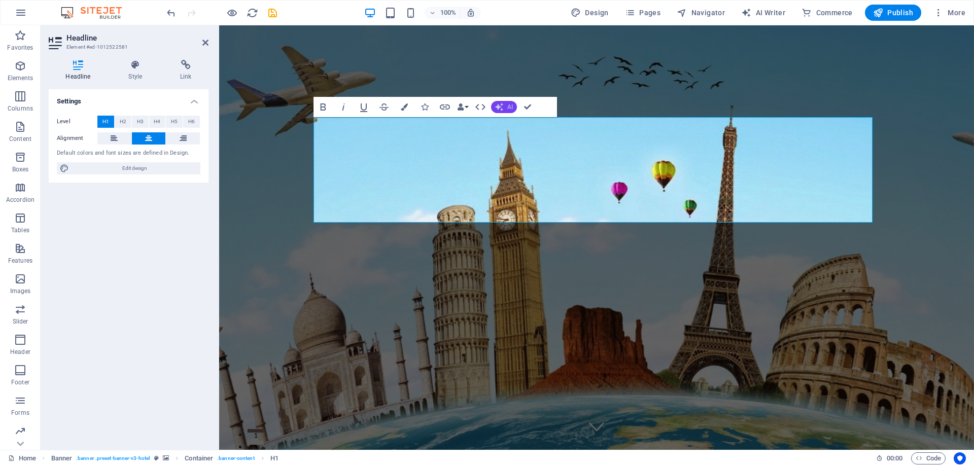
click at [504, 107] on button "AI" at bounding box center [504, 107] width 26 height 12
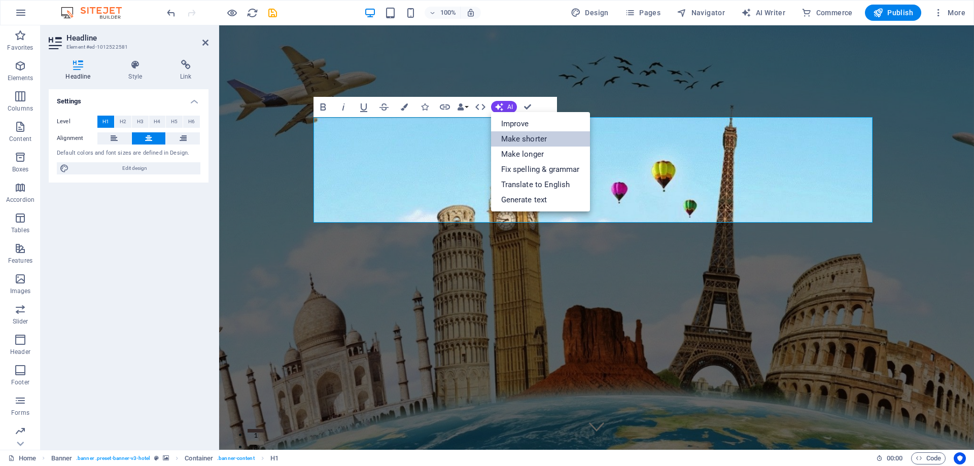
click at [514, 138] on link "Make shorter" at bounding box center [540, 138] width 99 height 15
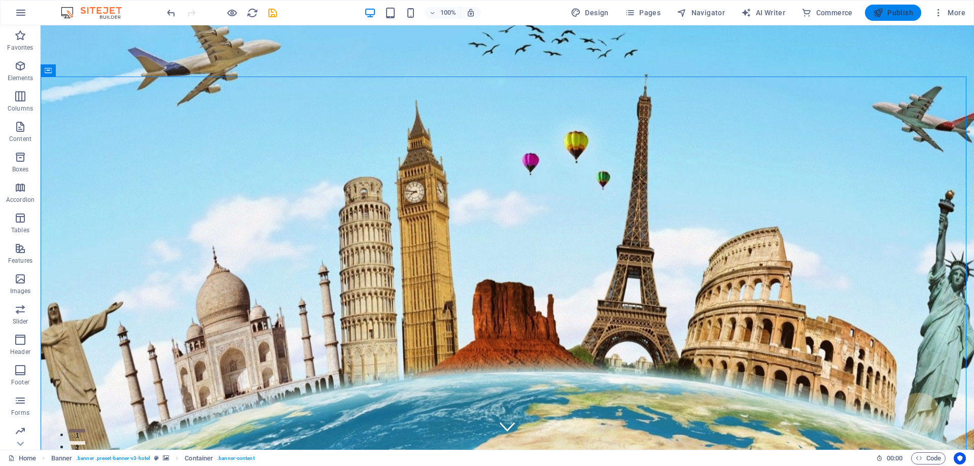
click at [903, 14] on span "Publish" at bounding box center [893, 13] width 40 height 10
checkbox input "false"
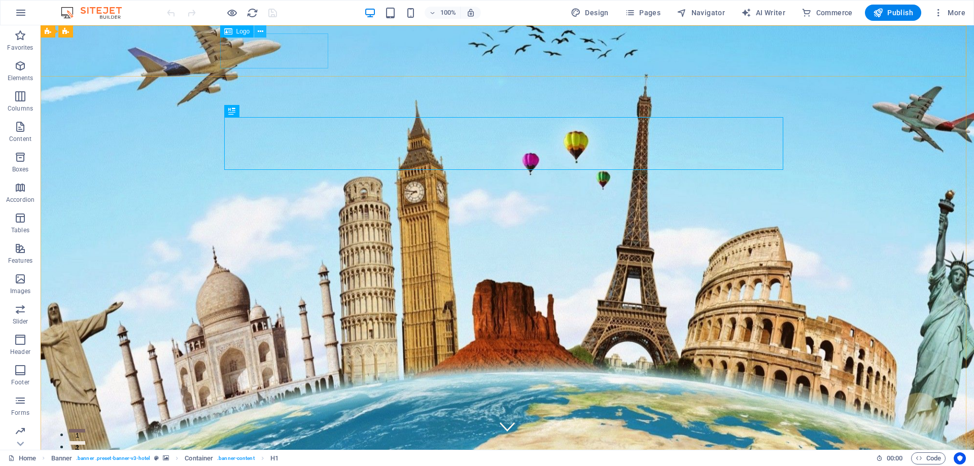
click at [258, 32] on icon at bounding box center [261, 31] width 6 height 11
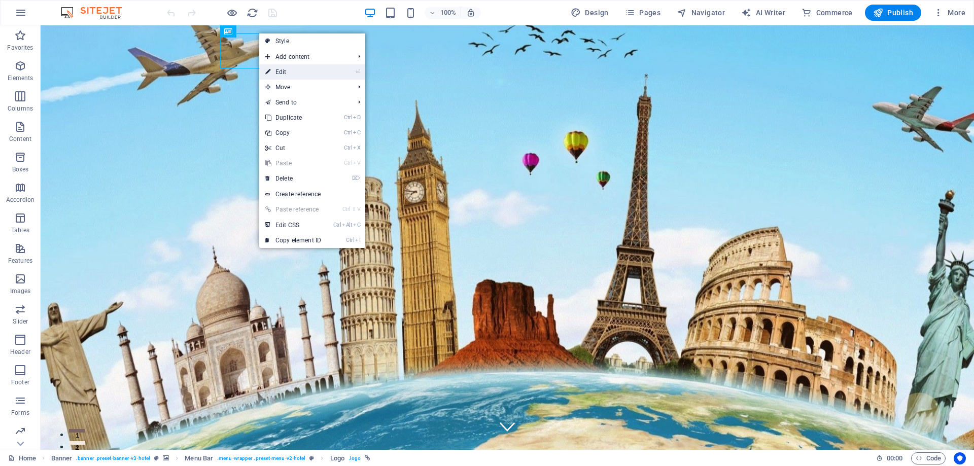
click at [280, 74] on link "⏎ Edit" at bounding box center [293, 71] width 68 height 15
select select "px"
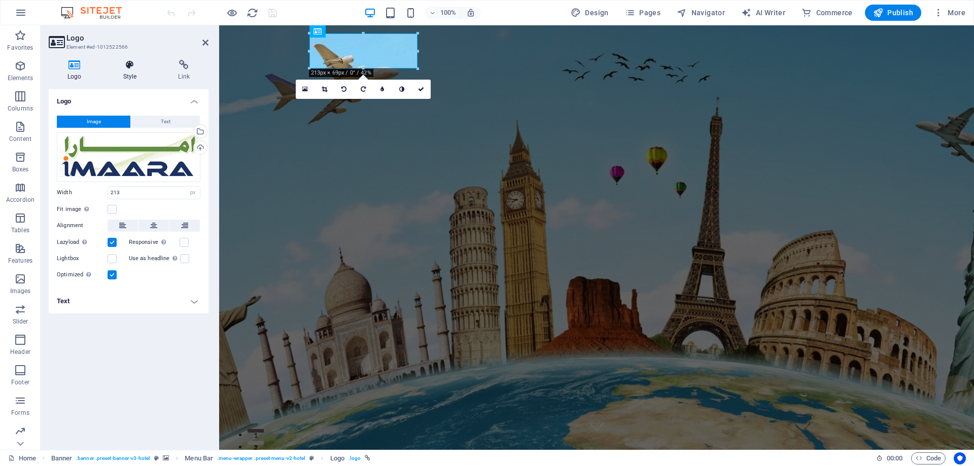
click at [124, 76] on h4 "Style" at bounding box center [132, 70] width 55 height 21
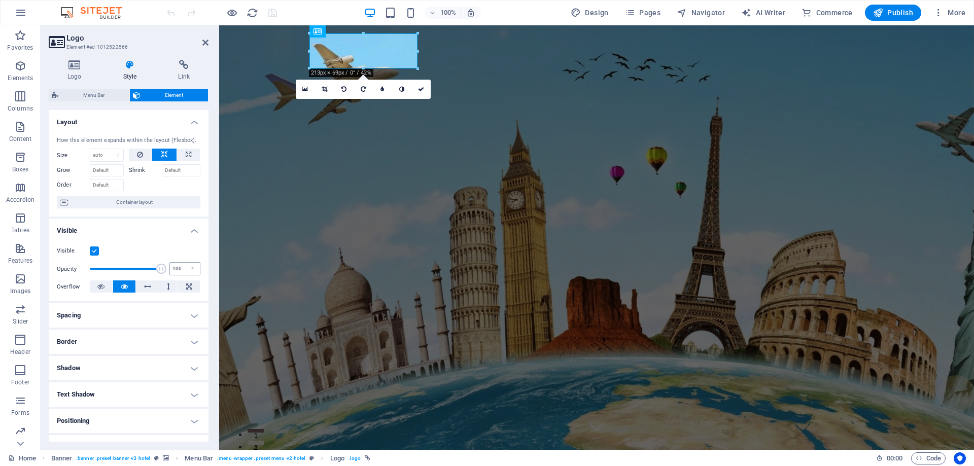
drag, startPoint x: 161, startPoint y: 268, endPoint x: 167, endPoint y: 268, distance: 6.1
click at [167, 268] on div "Opacity 100 %" at bounding box center [129, 268] width 144 height 15
click at [187, 98] on span "Element" at bounding box center [174, 95] width 62 height 12
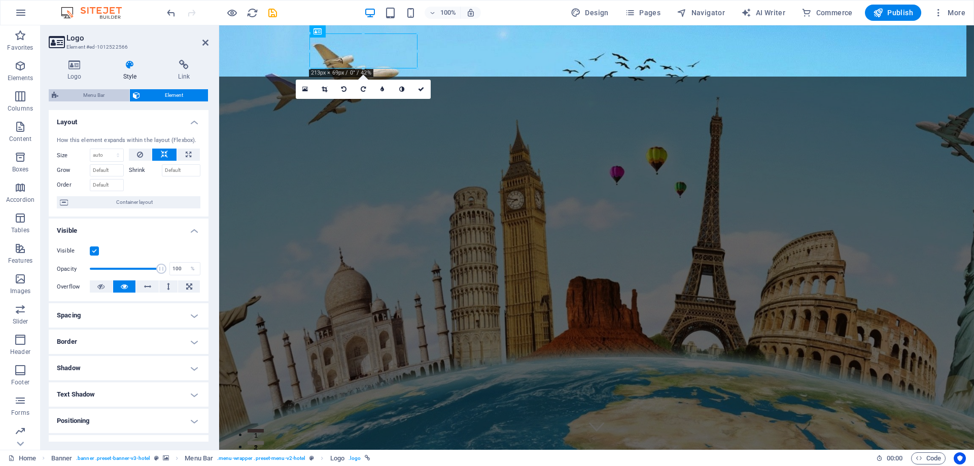
click at [104, 95] on span "Menu Bar" at bounding box center [93, 95] width 65 height 12
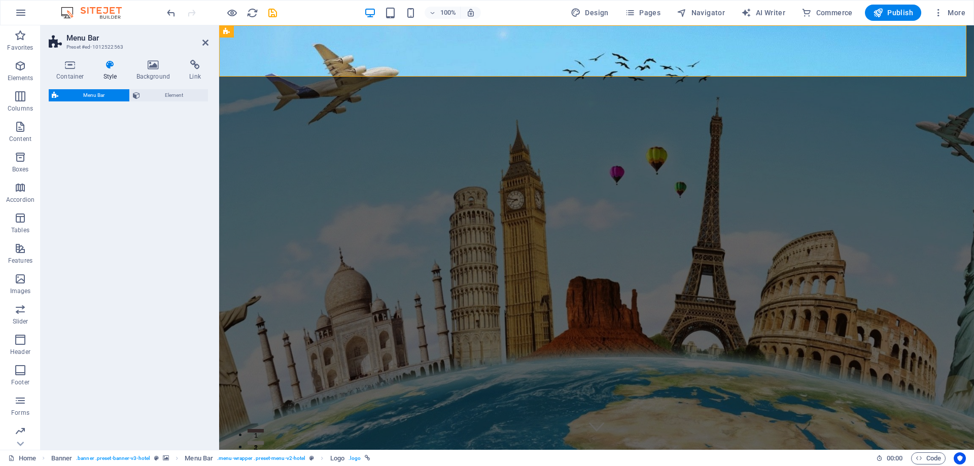
select select "rem"
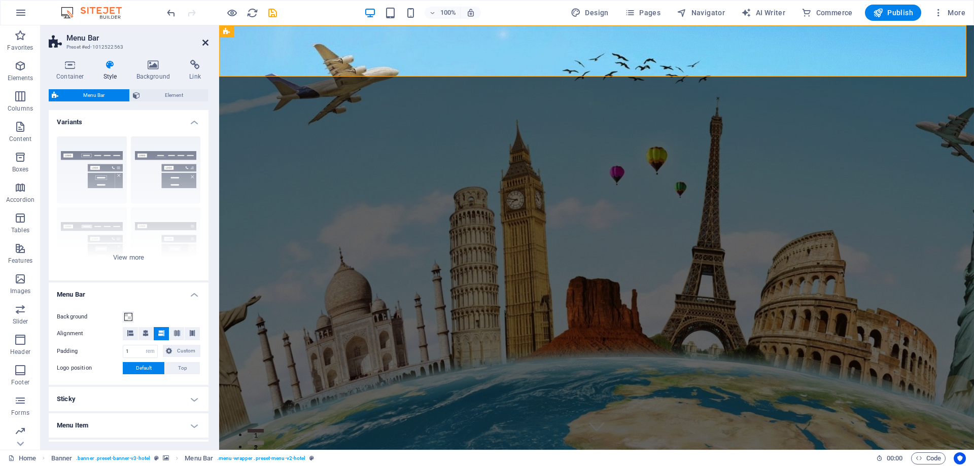
click at [208, 42] on icon at bounding box center [205, 43] width 6 height 8
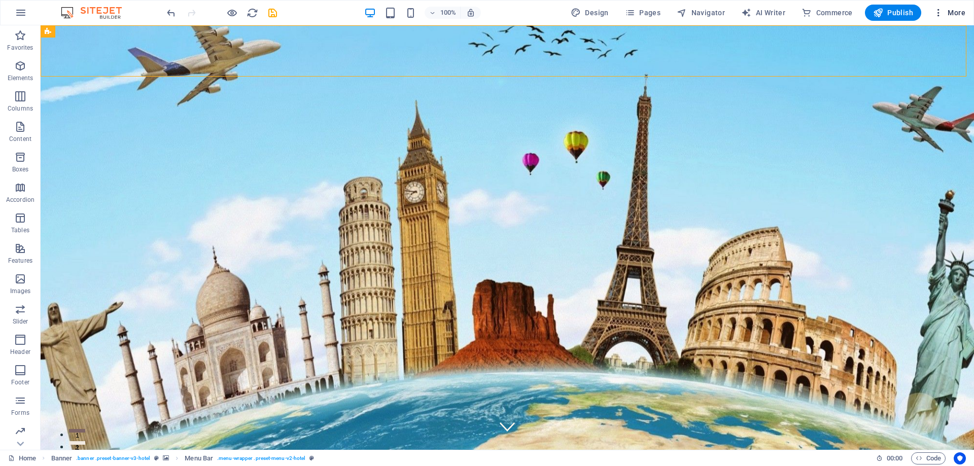
click at [944, 12] on icon "button" at bounding box center [939, 13] width 10 height 10
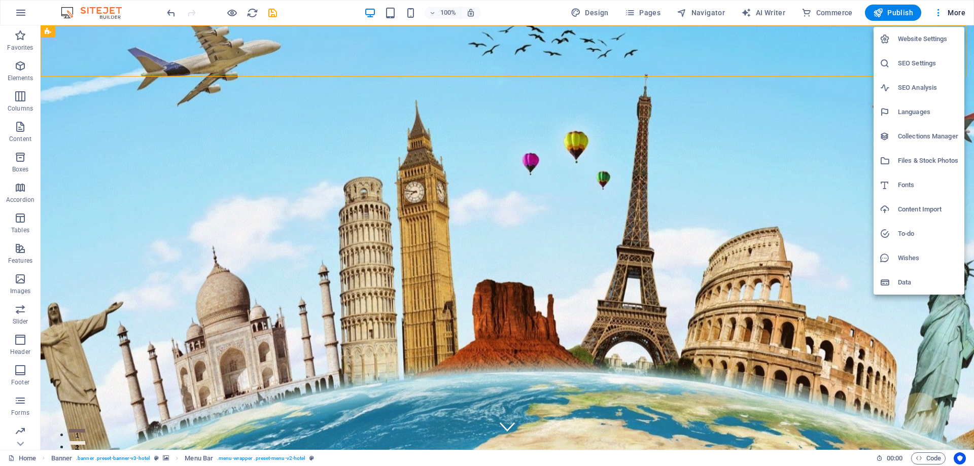
click at [913, 61] on h6 "SEO Settings" at bounding box center [928, 63] width 60 height 12
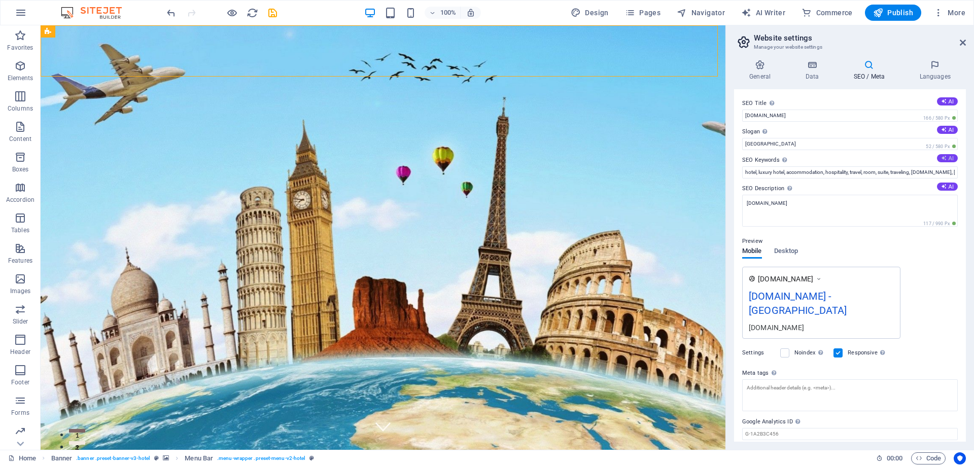
click at [946, 158] on button "AI" at bounding box center [947, 158] width 21 height 8
click at [942, 187] on icon at bounding box center [944, 187] width 6 height 6
type input "luxury hotel, exquisite suites, signature services, Berlin accommodations, awar…"
type textarea "Experience pure luxury and exceptional service at [GEOGRAPHIC_DATA], where drea…"
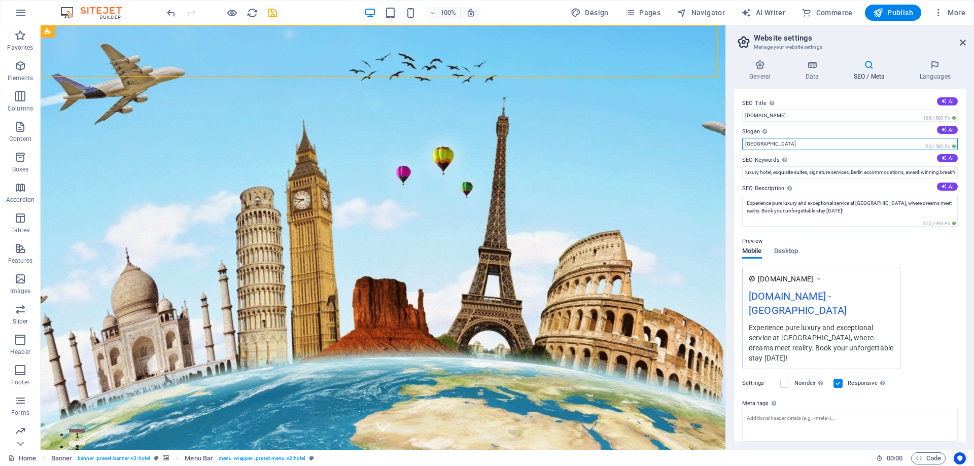
drag, startPoint x: 810, startPoint y: 169, endPoint x: 687, endPoint y: 162, distance: 123.0
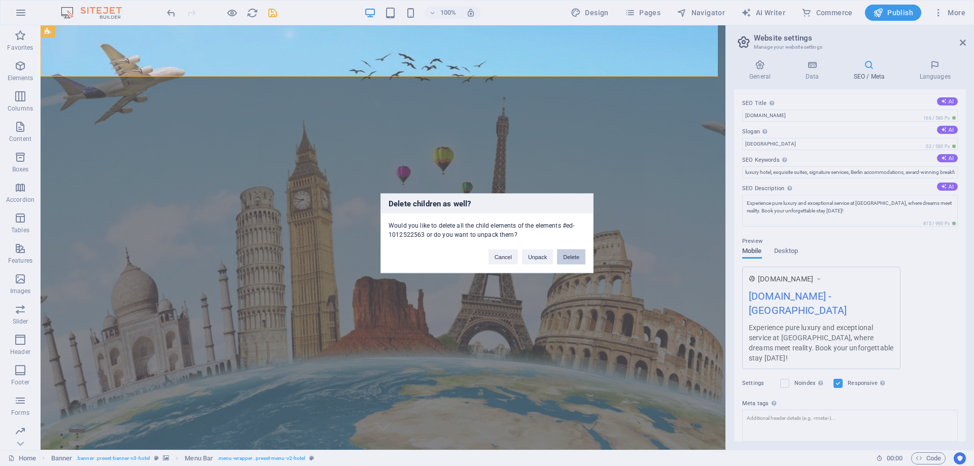
click at [563, 255] on button "Delete" at bounding box center [571, 256] width 28 height 15
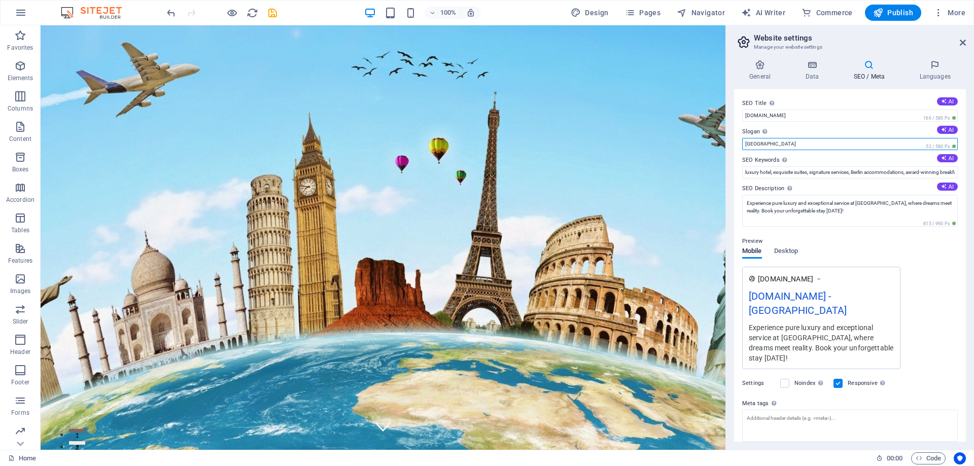
click at [823, 150] on input "[GEOGRAPHIC_DATA]" at bounding box center [850, 144] width 216 height 12
click at [941, 130] on icon at bounding box center [944, 130] width 6 height 6
type input "Experience Unforgettable Luxury Awaits You!"
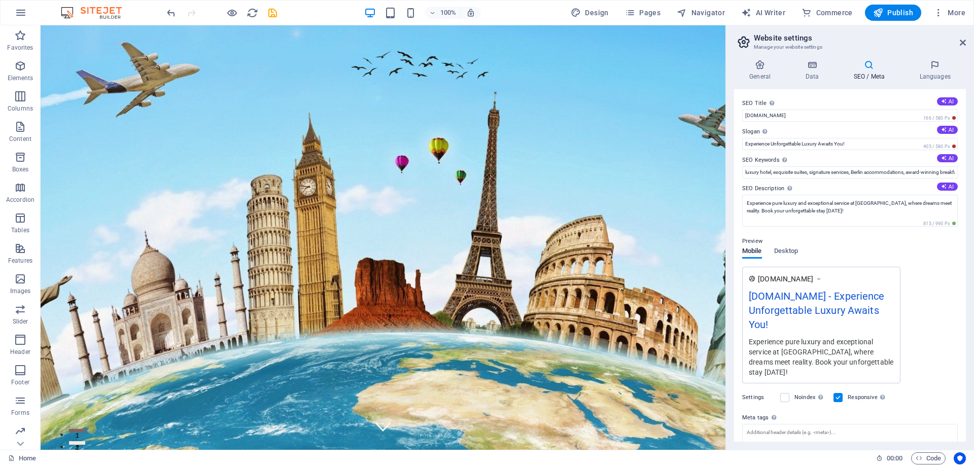
scroll to position [70, 0]
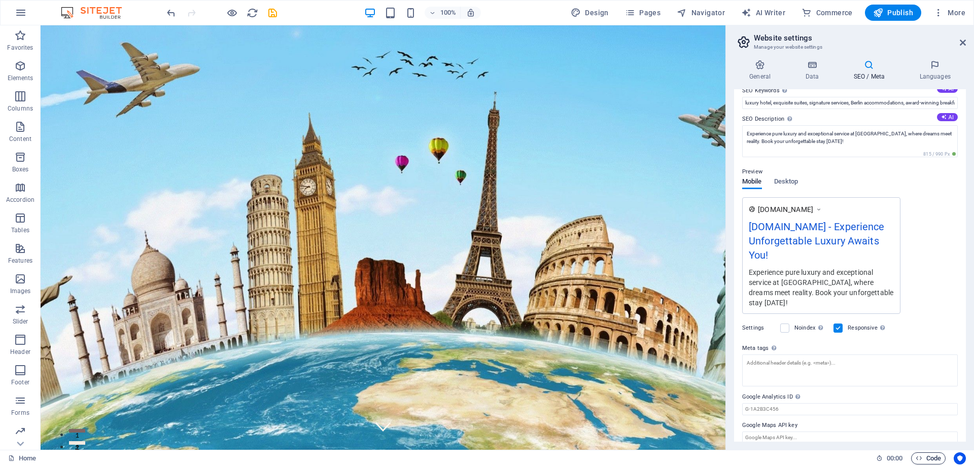
click at [933, 459] on span "Code" at bounding box center [928, 459] width 25 height 12
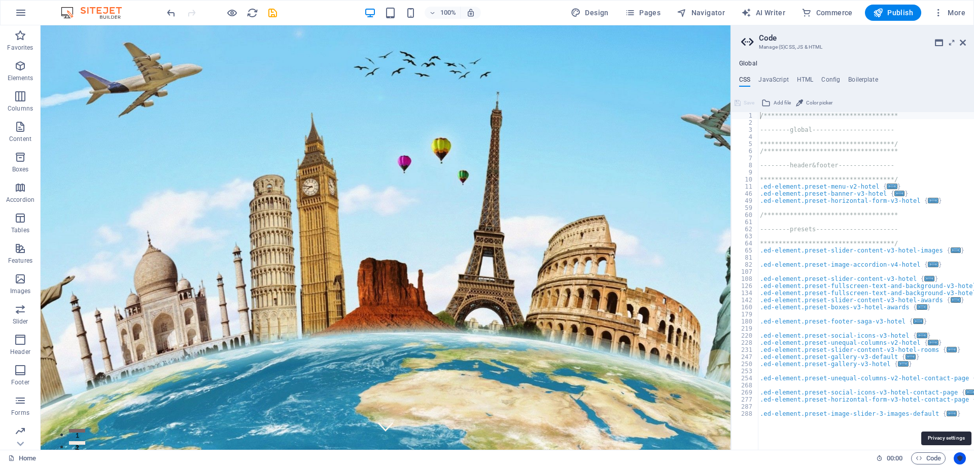
click at [957, 457] on icon "Usercentrics" at bounding box center [960, 458] width 7 height 7
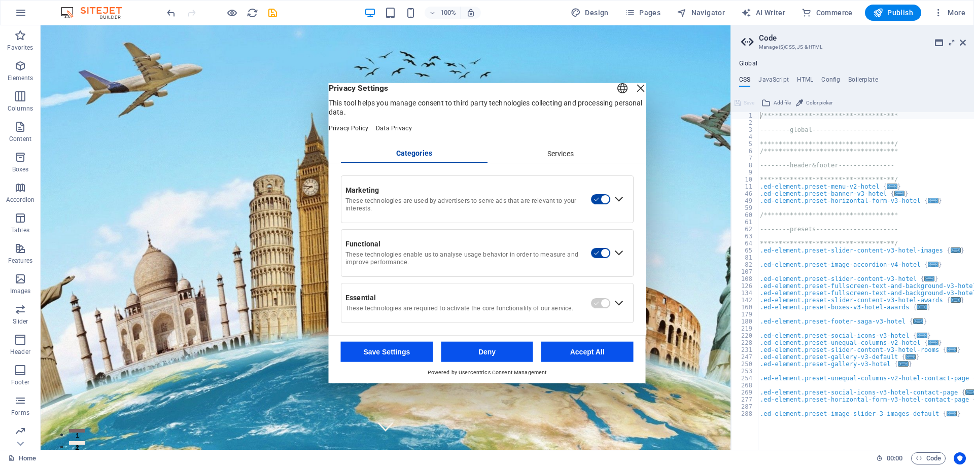
click at [634, 95] on div "Close Layer" at bounding box center [641, 88] width 14 height 14
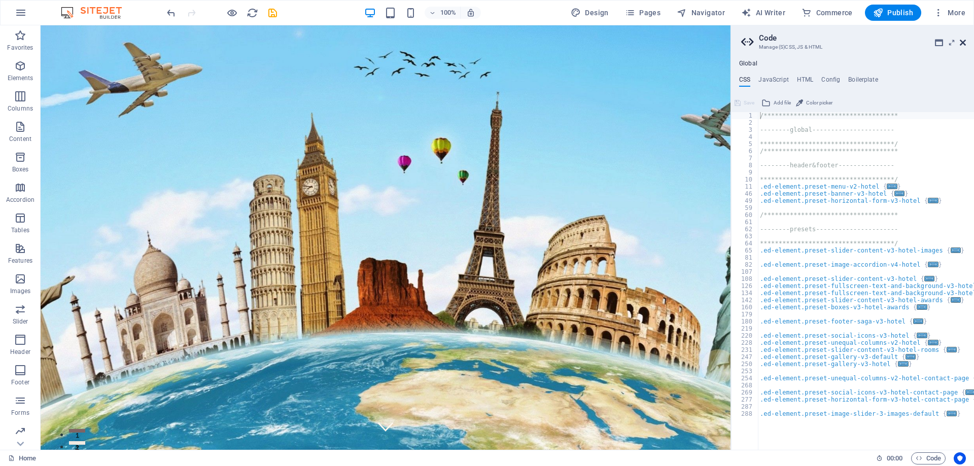
click at [965, 46] on icon at bounding box center [963, 43] width 6 height 8
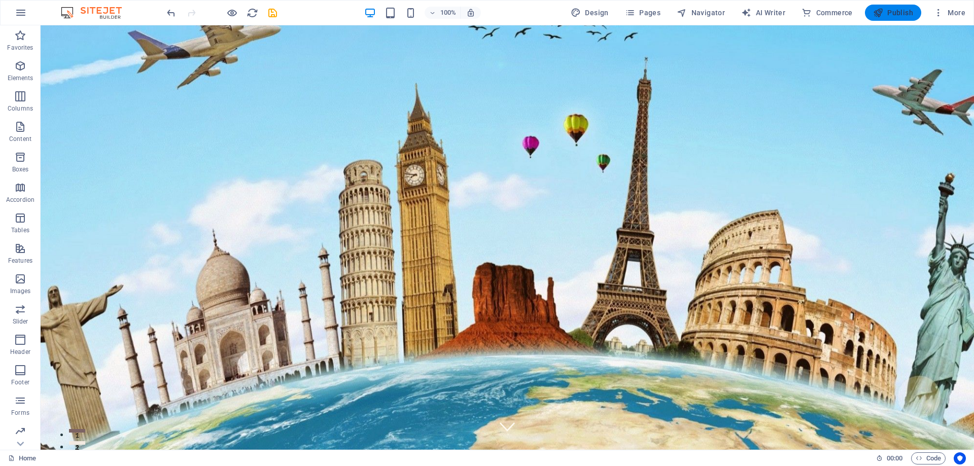
click at [903, 15] on span "Publish" at bounding box center [893, 13] width 40 height 10
checkbox input "false"
click at [18, 403] on icon "button" at bounding box center [20, 401] width 12 height 12
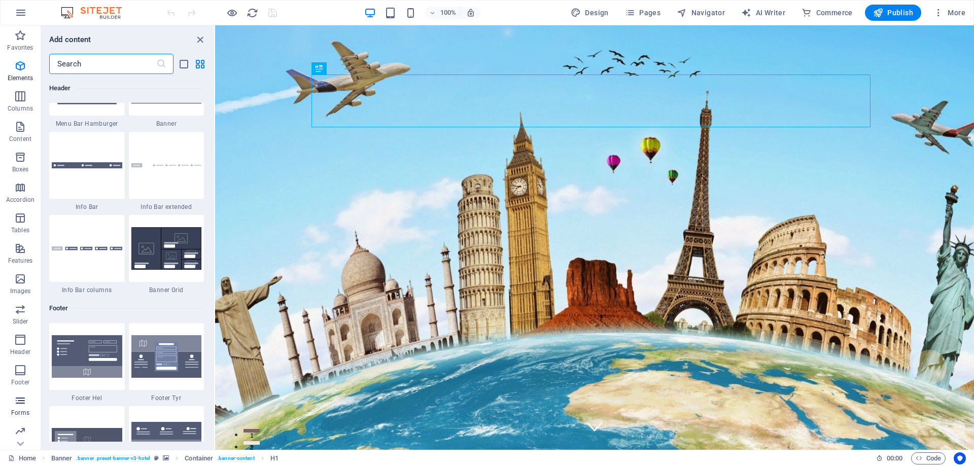
scroll to position [7409, 0]
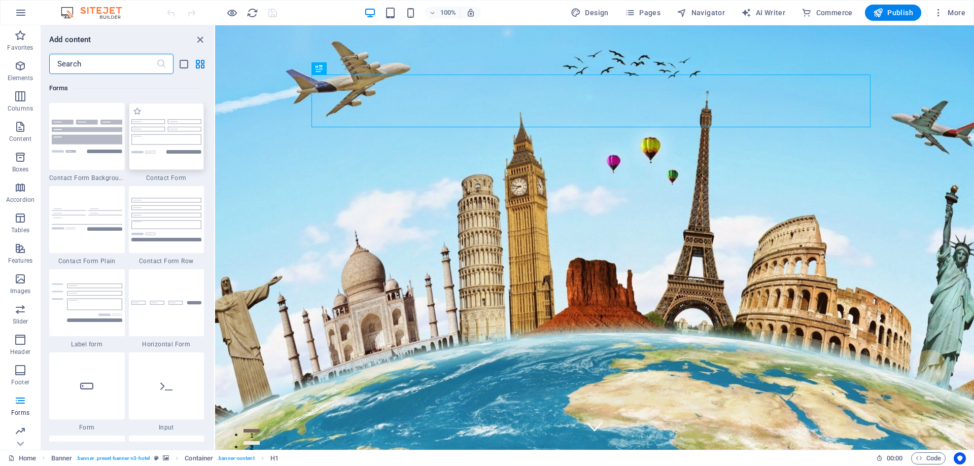
click at [142, 139] on img at bounding box center [166, 136] width 71 height 34
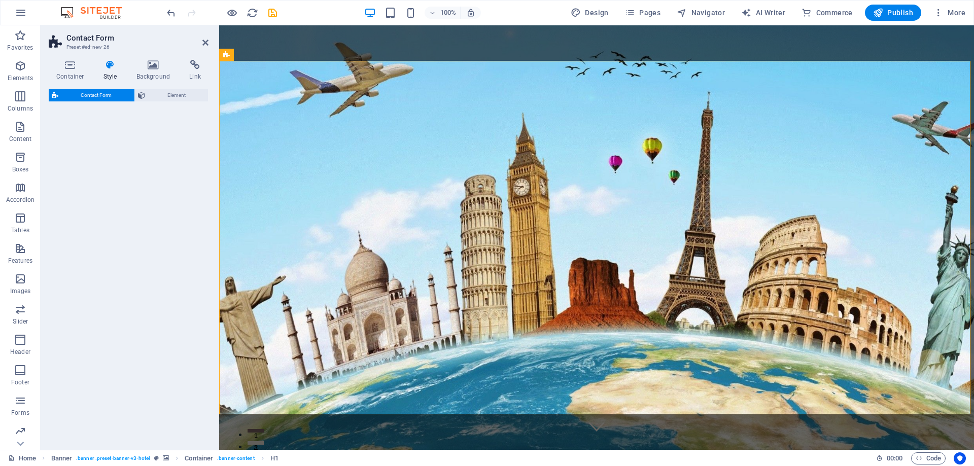
select select "rem"
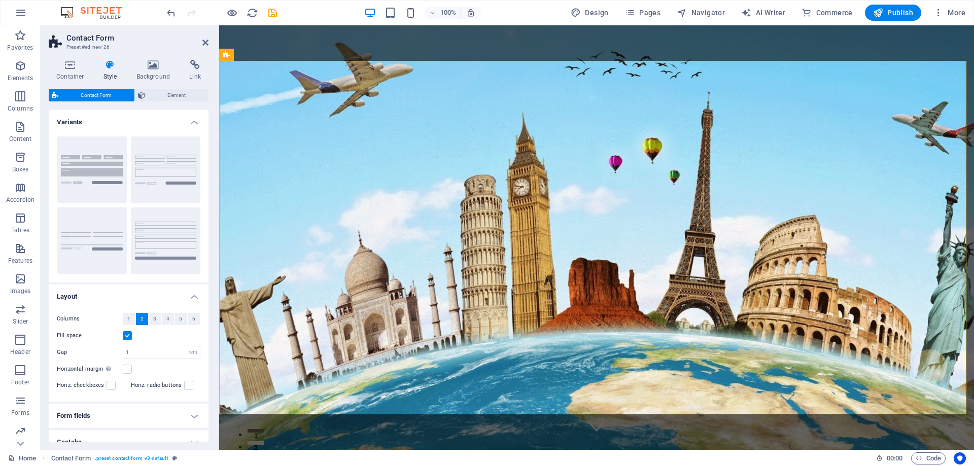
scroll to position [389, 0]
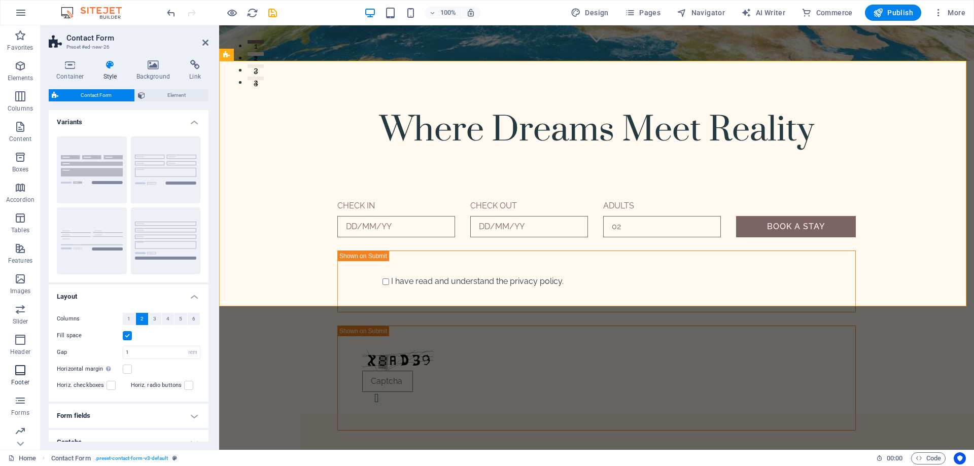
click at [14, 367] on icon "button" at bounding box center [20, 370] width 12 height 12
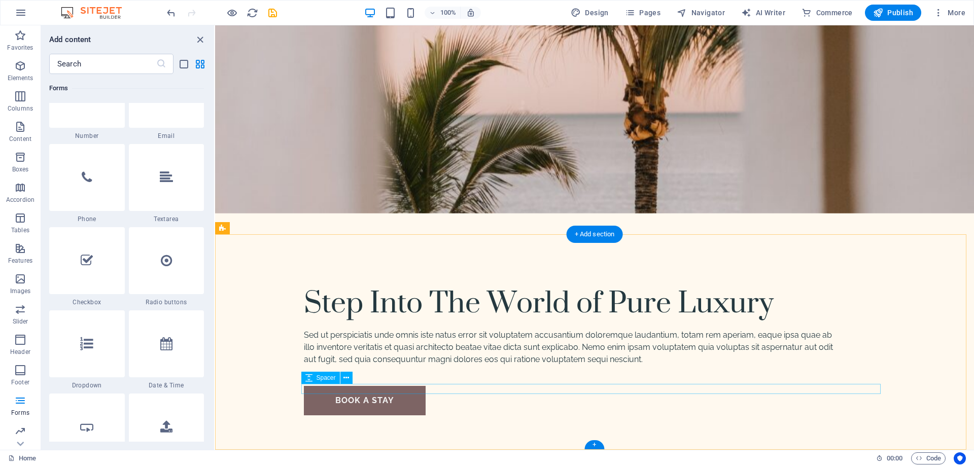
scroll to position [3698, 0]
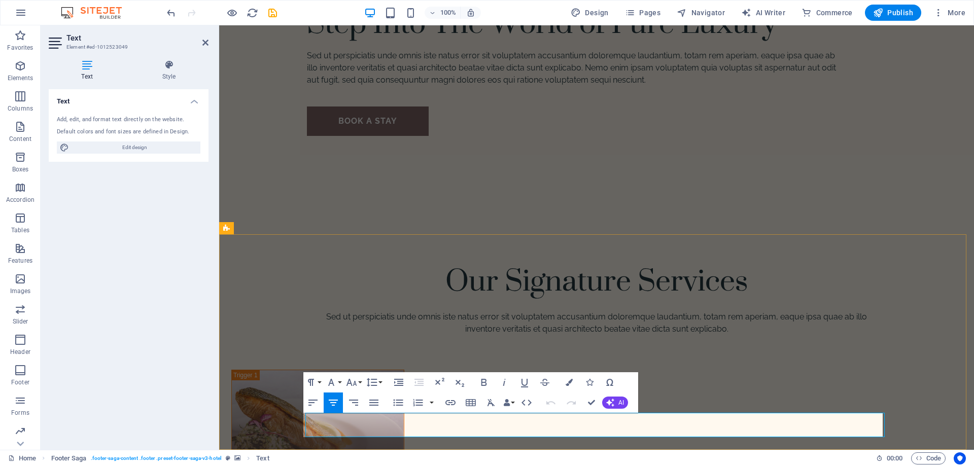
scroll to position [3697, 0]
click at [620, 401] on span "AI" at bounding box center [622, 403] width 6 height 6
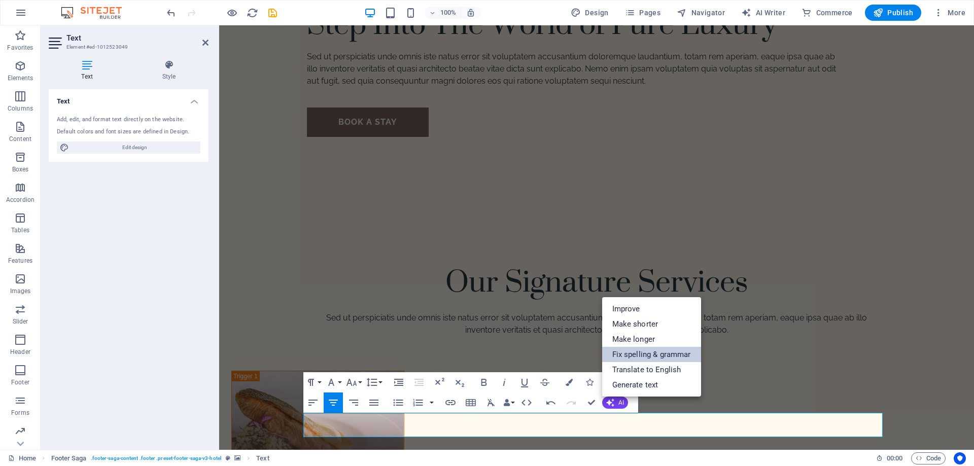
click at [639, 353] on link "Fix spelling & grammar" at bounding box center [651, 354] width 99 height 15
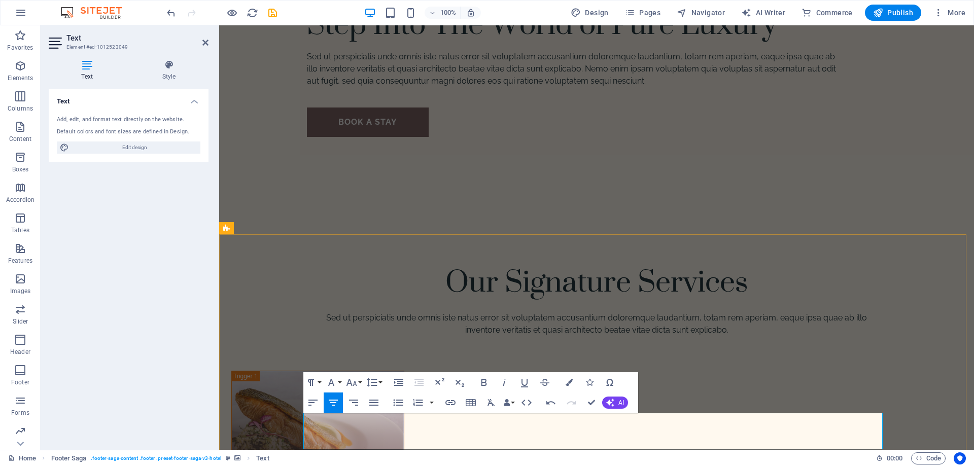
click at [615, 402] on button "AI" at bounding box center [615, 403] width 26 height 12
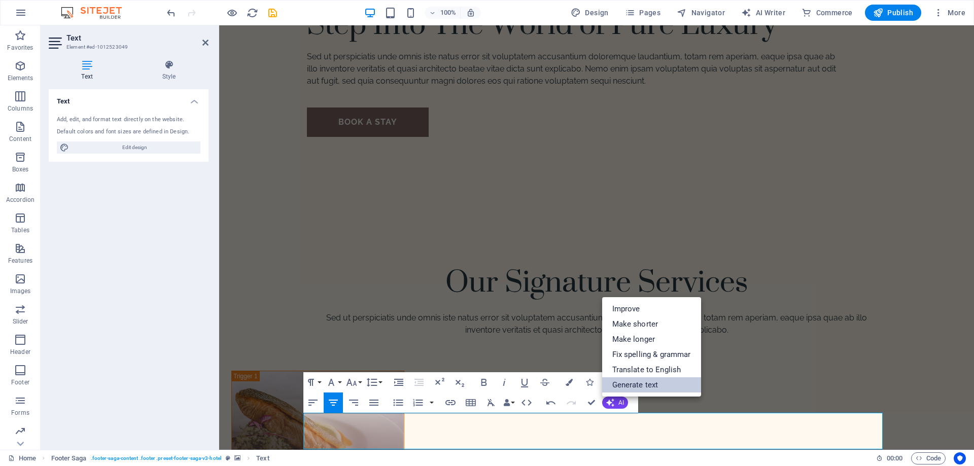
click at [622, 386] on link "Generate text" at bounding box center [651, 385] width 99 height 15
select select "English"
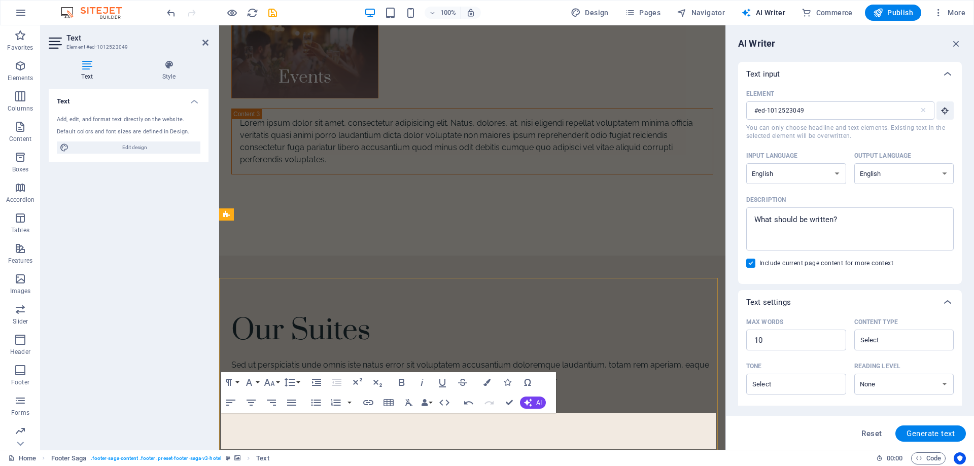
scroll to position [0, 0]
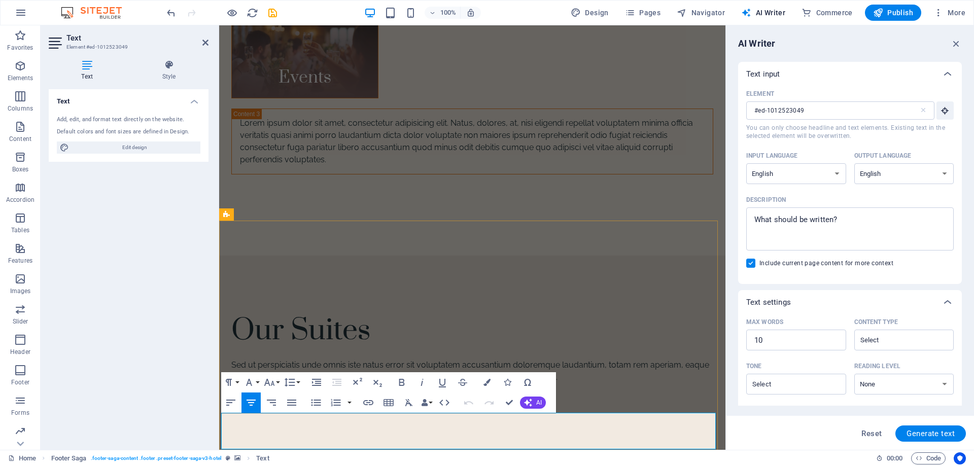
drag, startPoint x: 553, startPoint y: 417, endPoint x: 792, endPoint y: 490, distance: 249.9
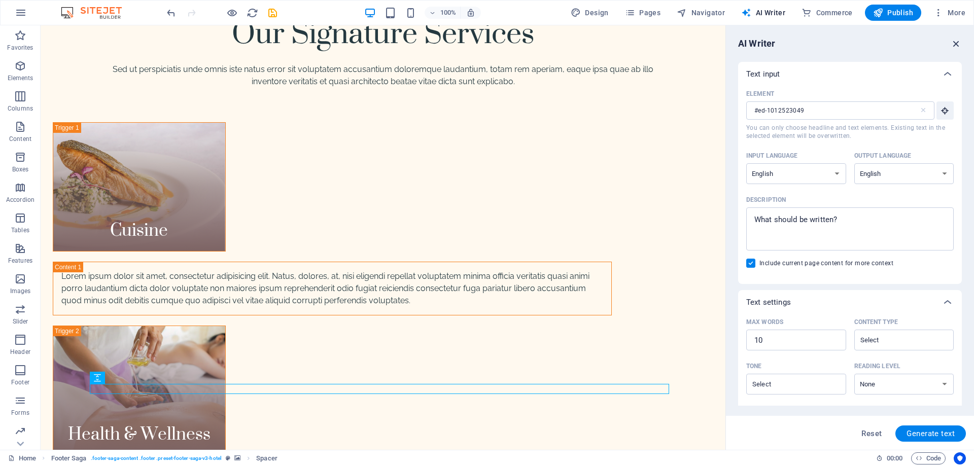
click at [956, 41] on icon "button" at bounding box center [956, 43] width 11 height 11
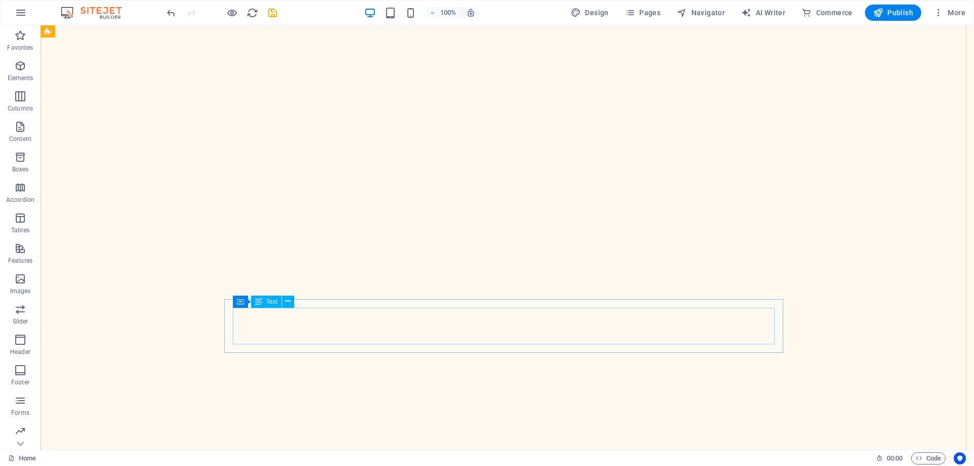
scroll to position [1420, 0]
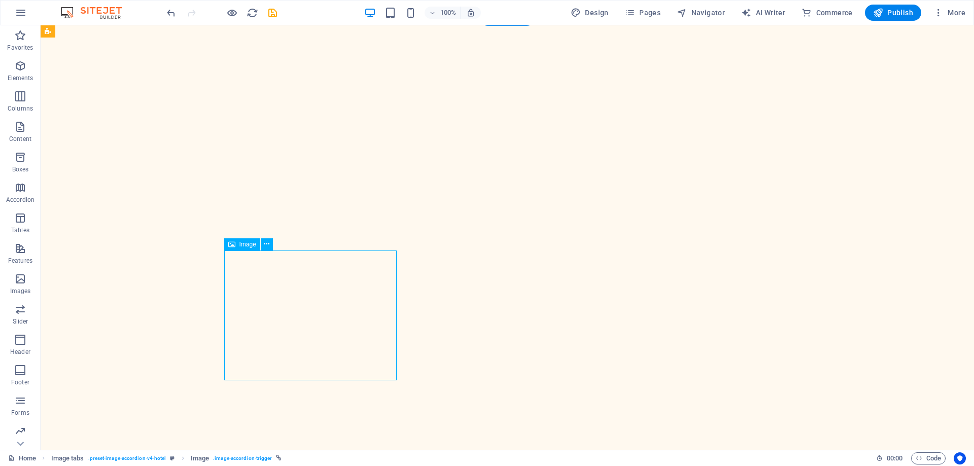
select select "%"
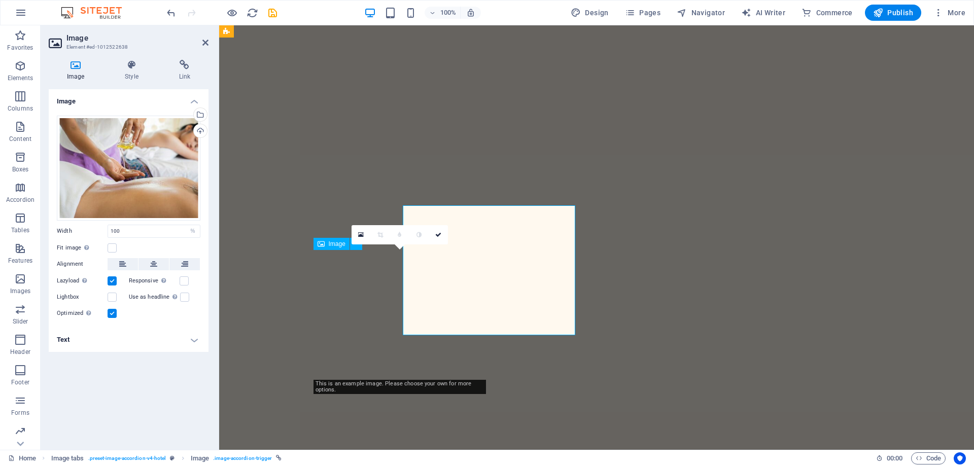
scroll to position [1420, 0]
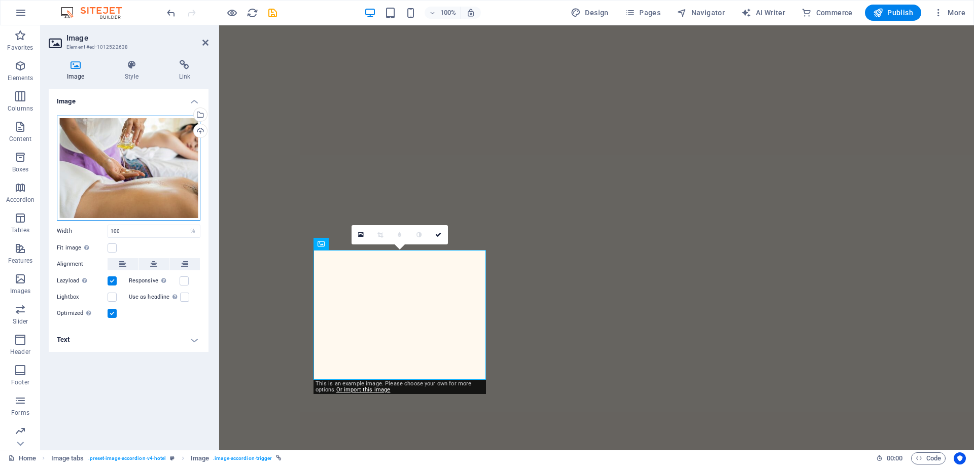
click at [158, 175] on div "Drag files here, click to choose files or select files from Files or our free s…" at bounding box center [129, 168] width 144 height 105
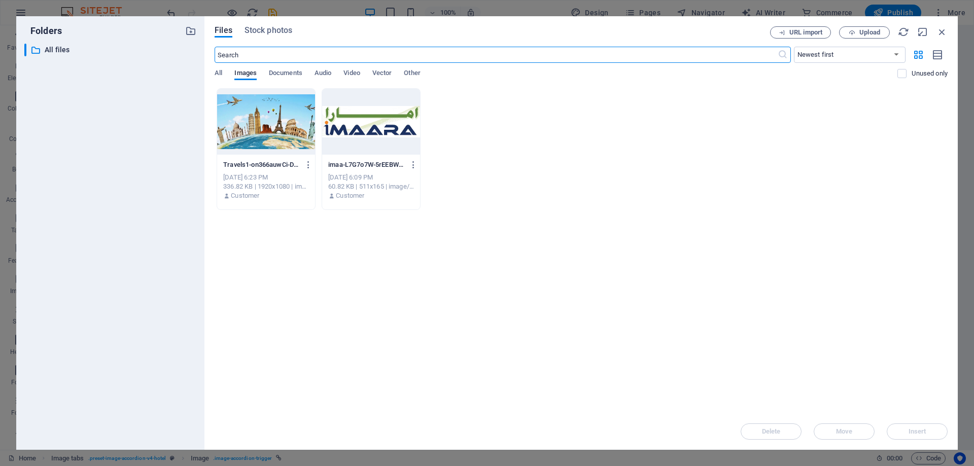
scroll to position [1358, 0]
click at [849, 53] on select "Newest first Oldest first Name (A-Z) Name (Z-A) Size (0-9) Size (9-0) Resolutio…" at bounding box center [850, 55] width 112 height 16
click at [794, 47] on select "Newest first Oldest first Name (A-Z) Name (Z-A) Size (0-9) Size (9-0) Resolutio…" at bounding box center [850, 55] width 112 height 16
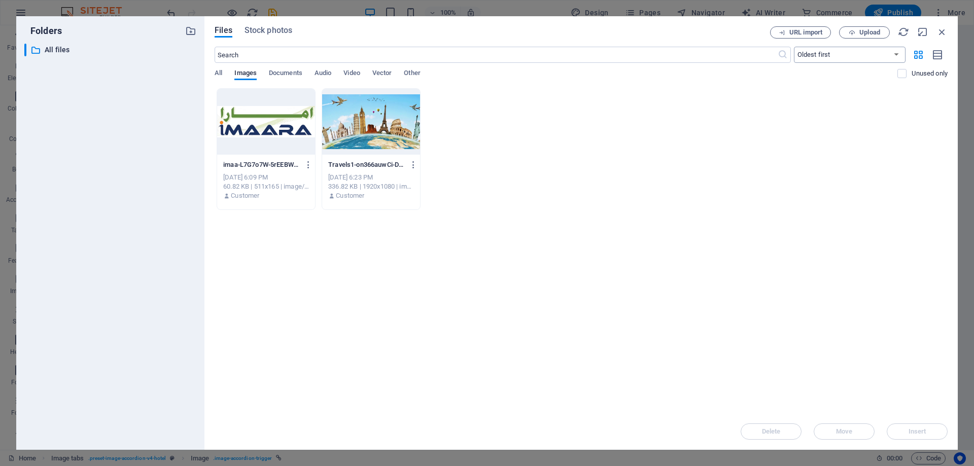
click at [860, 58] on select "Newest first Oldest first Name (A-Z) Name (Z-A) Size (0-9) Size (9-0) Resolutio…" at bounding box center [850, 55] width 112 height 16
select select "resolution_asc"
click at [794, 47] on select "Newest first Oldest first Name (A-Z) Name (Z-A) Size (0-9) Size (9-0) Resolutio…" at bounding box center [850, 55] width 112 height 16
click at [921, 56] on icon "button" at bounding box center [919, 54] width 12 height 11
click at [939, 55] on icon "button" at bounding box center [938, 55] width 11 height 12
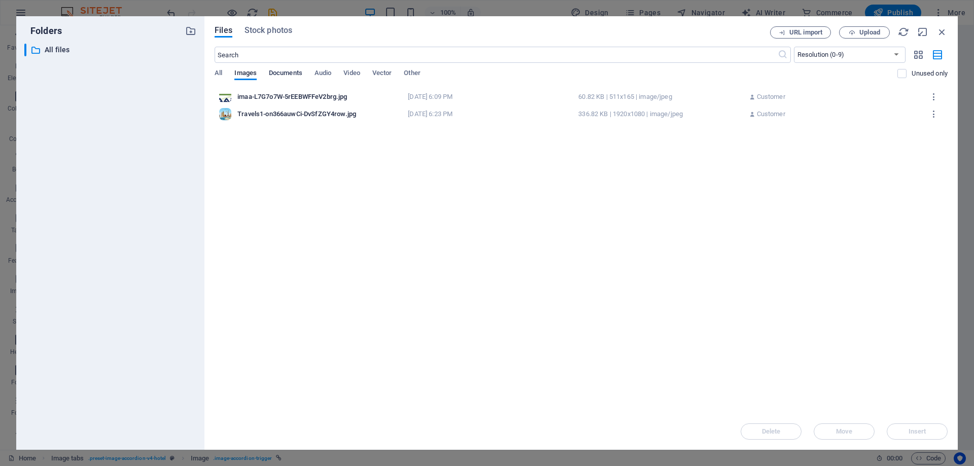
click at [286, 71] on span "Documents" at bounding box center [285, 74] width 33 height 14
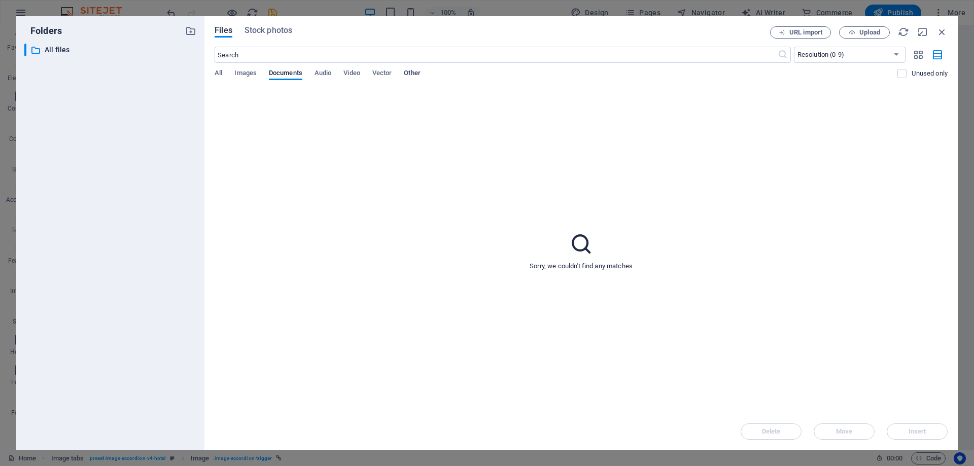
click at [413, 73] on span "Other" at bounding box center [412, 74] width 16 height 14
click at [217, 71] on span "All" at bounding box center [219, 74] width 8 height 14
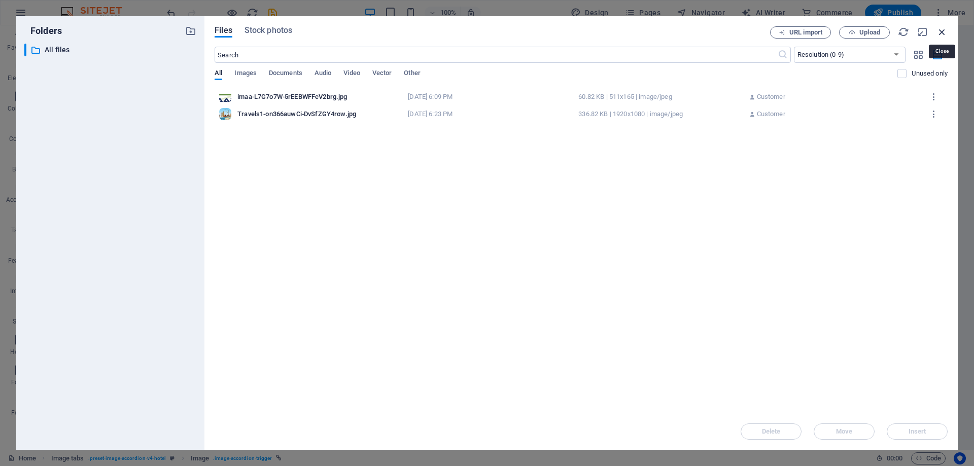
click at [941, 31] on icon "button" at bounding box center [942, 31] width 11 height 11
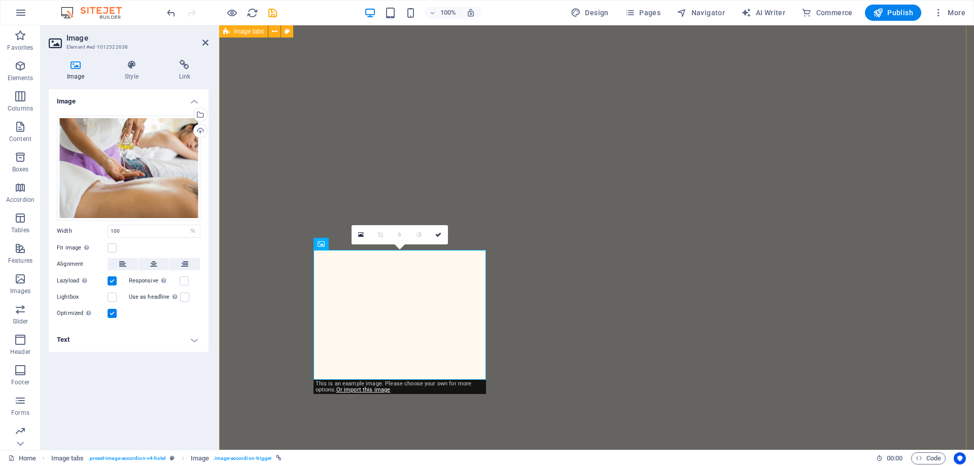
scroll to position [1623, 0]
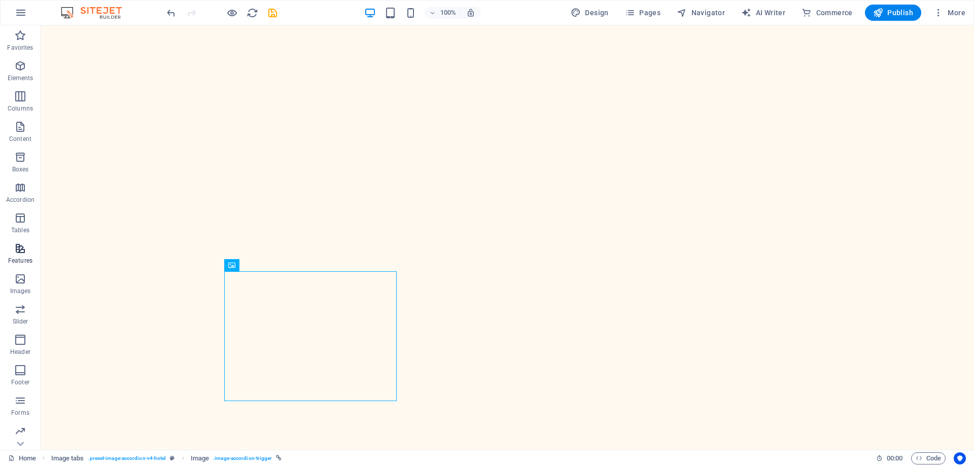
click at [15, 262] on p "Features" at bounding box center [20, 261] width 24 height 8
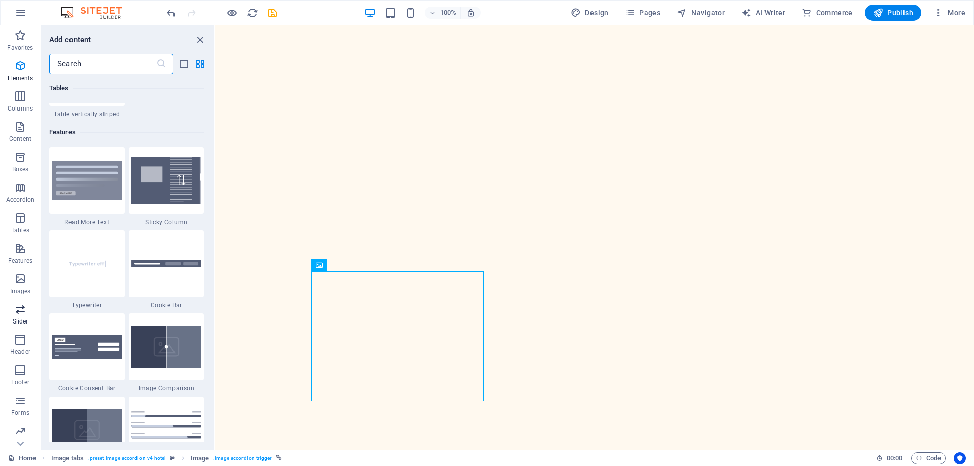
scroll to position [3956, 0]
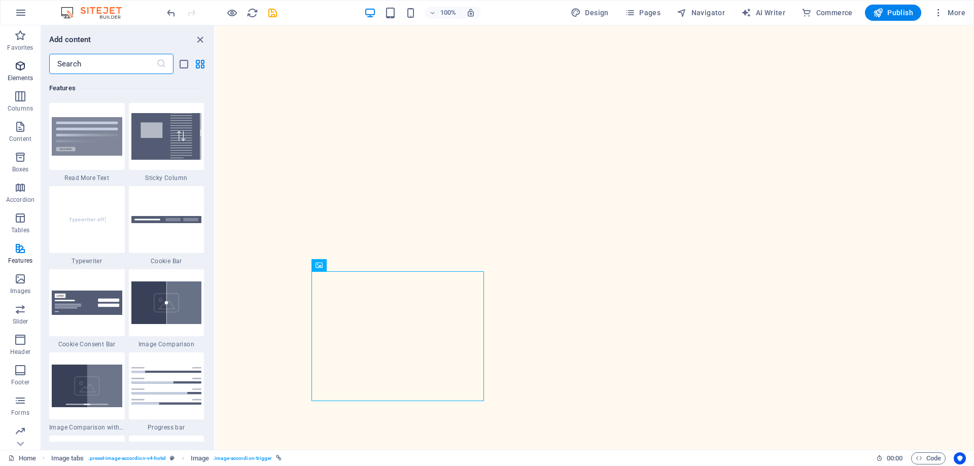
click at [20, 76] on p "Elements" at bounding box center [21, 78] width 26 height 8
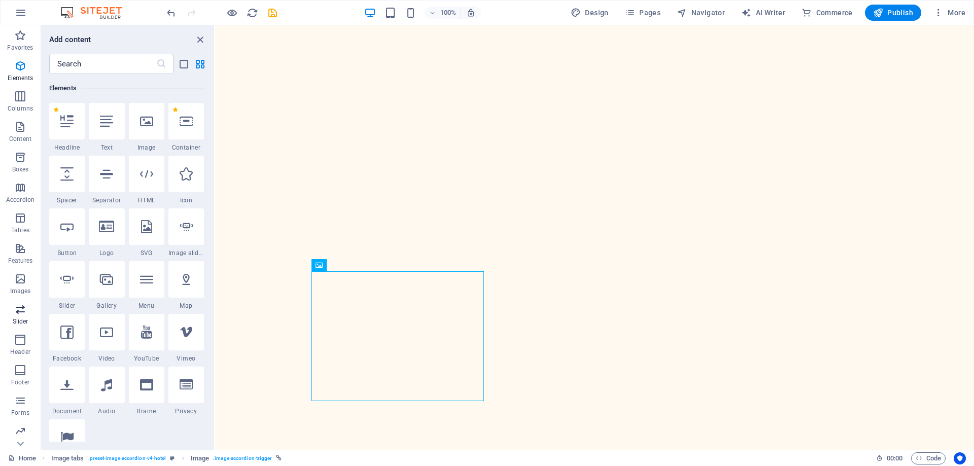
scroll to position [62, 0]
click at [21, 397] on icon "button" at bounding box center [20, 399] width 12 height 12
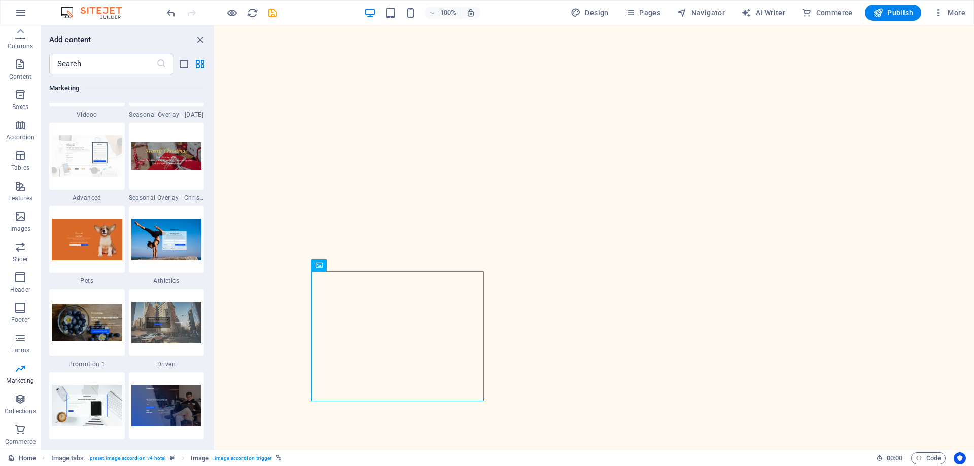
scroll to position [8478, 0]
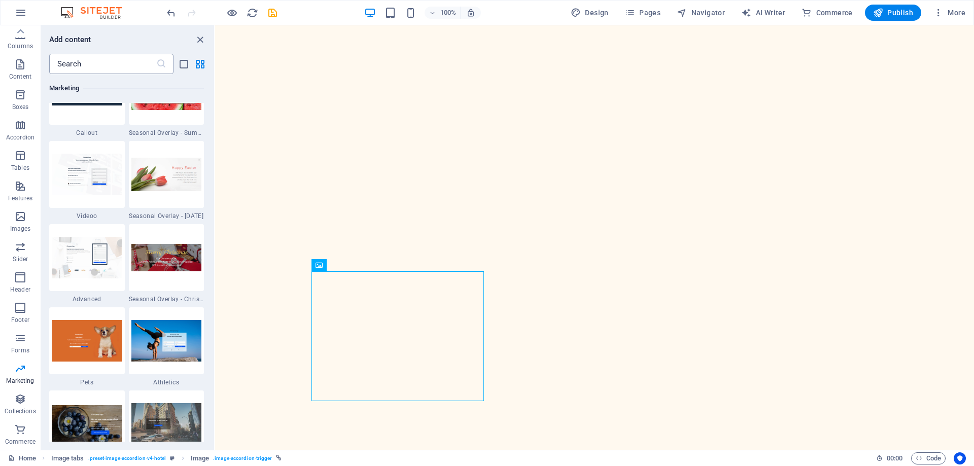
click at [127, 62] on input "text" at bounding box center [102, 64] width 107 height 20
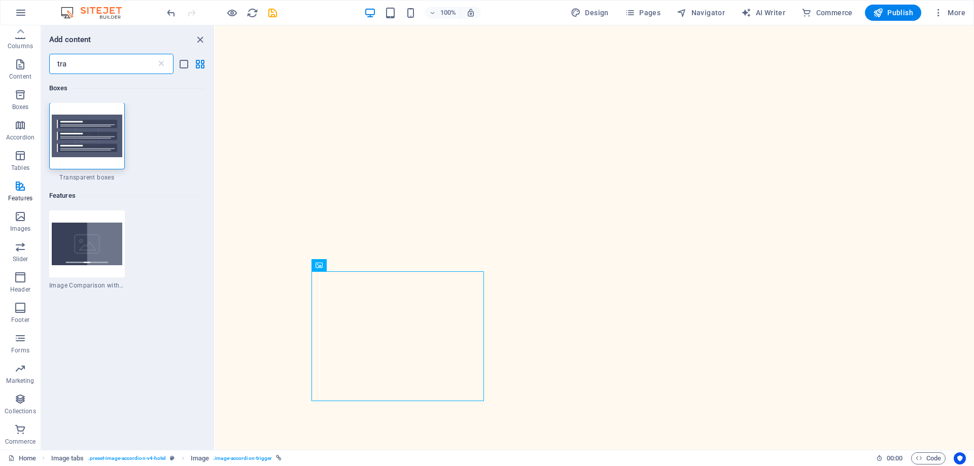
scroll to position [0, 0]
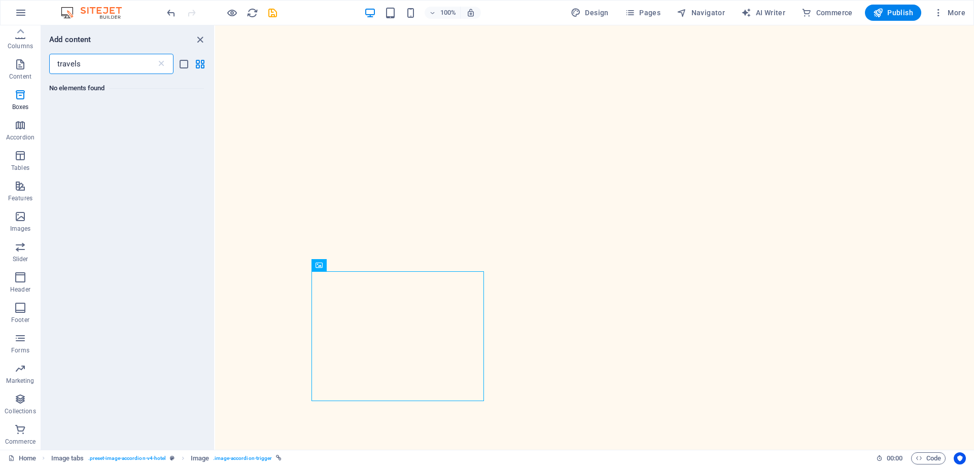
click at [127, 62] on input "travels" at bounding box center [102, 64] width 107 height 20
type input "travels"
click at [198, 39] on icon "close panel" at bounding box center [200, 40] width 12 height 12
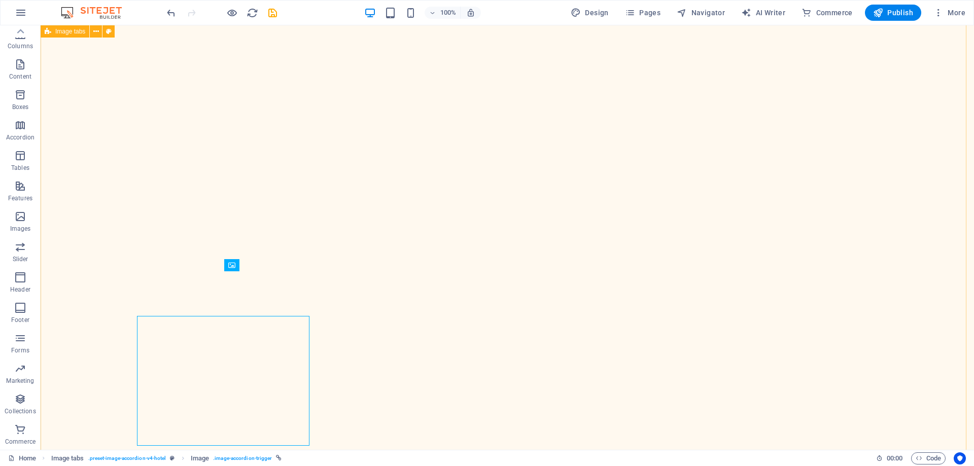
scroll to position [1623, 0]
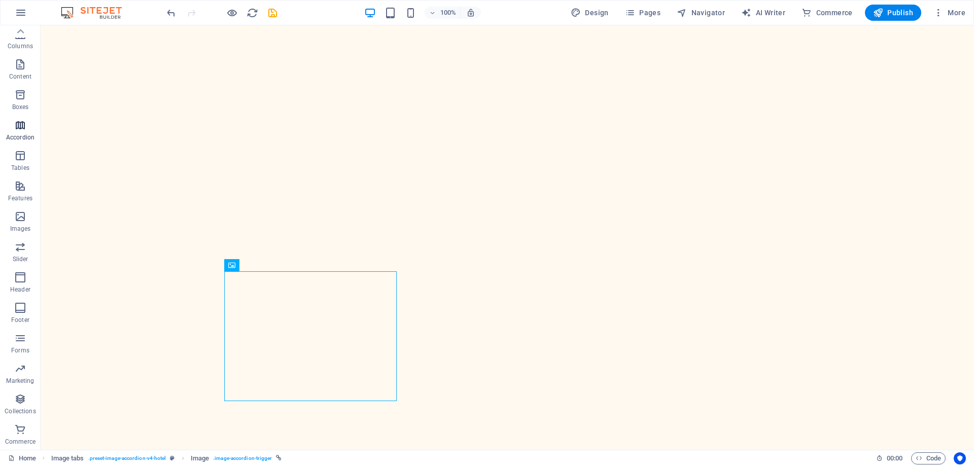
click at [26, 139] on p "Accordion" at bounding box center [20, 137] width 28 height 8
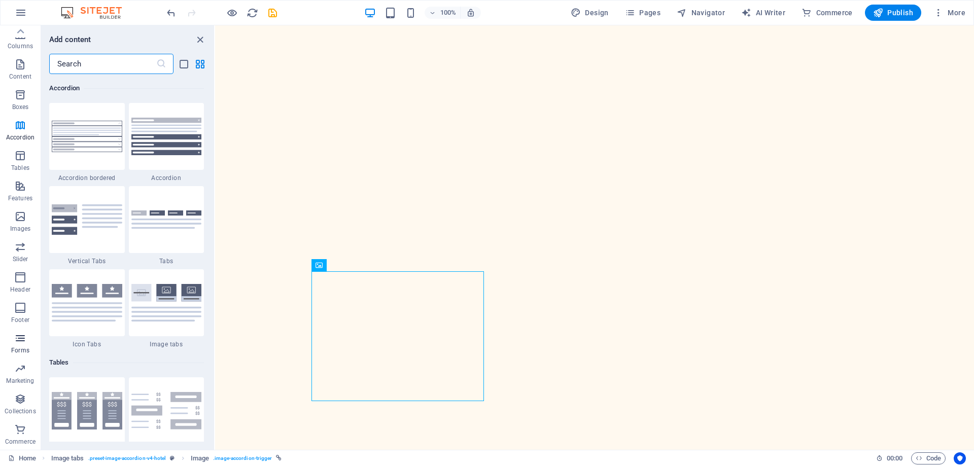
scroll to position [0, 0]
click at [24, 159] on icon "button" at bounding box center [20, 157] width 12 height 12
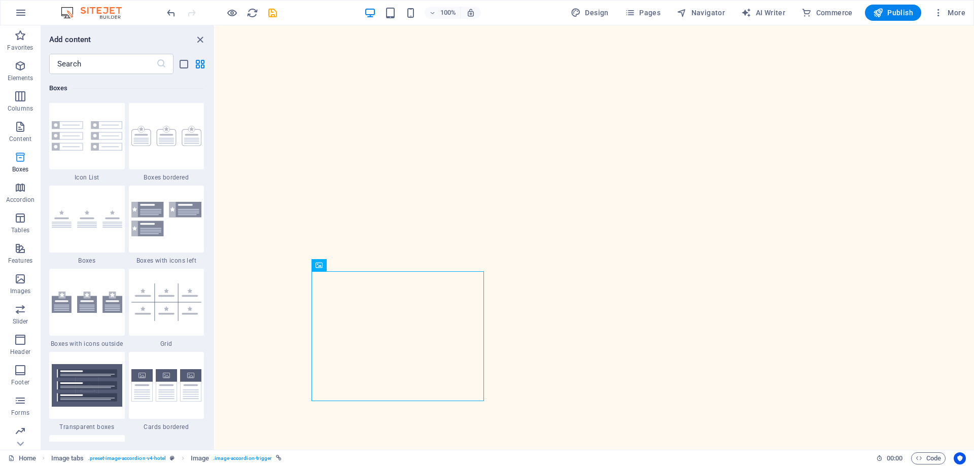
scroll to position [2799, 0]
click at [23, 128] on icon "button" at bounding box center [20, 127] width 12 height 12
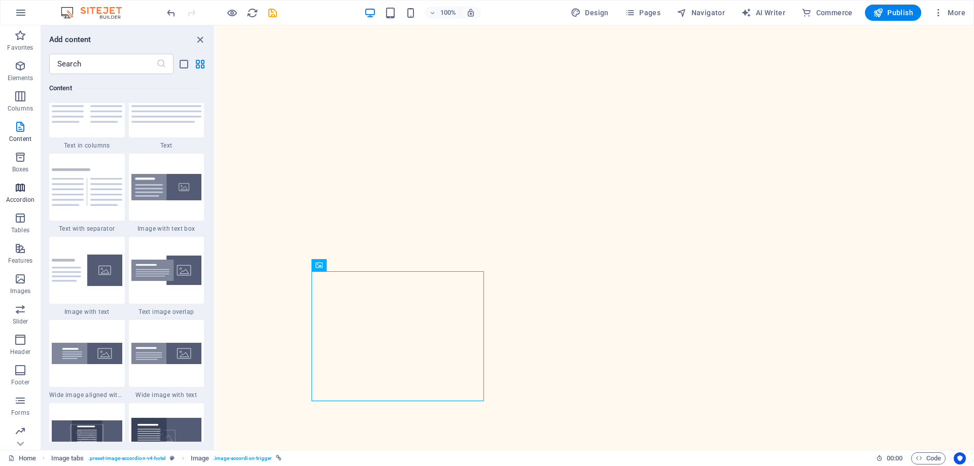
scroll to position [1776, 0]
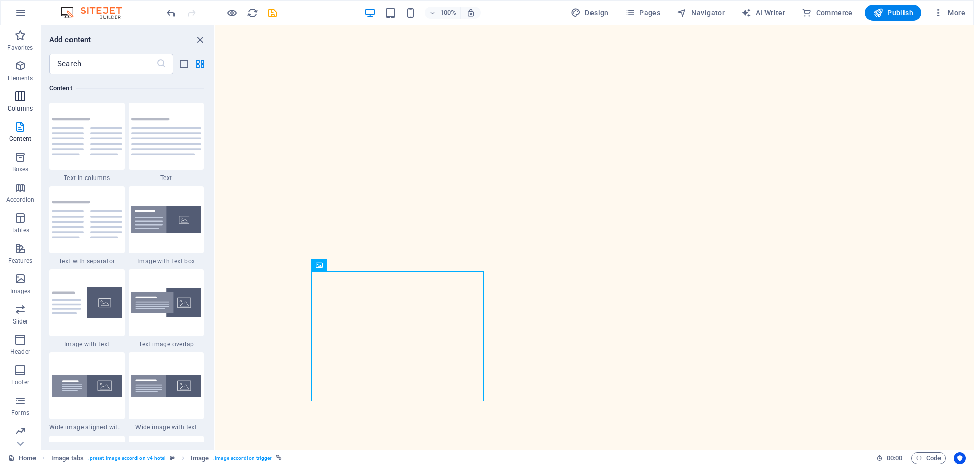
click at [20, 106] on p "Columns" at bounding box center [20, 109] width 25 height 8
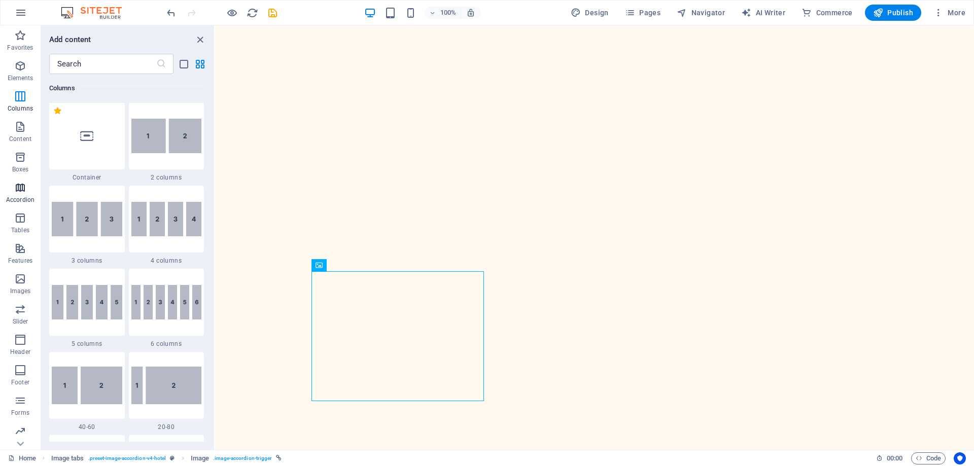
scroll to position [502, 0]
click at [17, 77] on p "Elements" at bounding box center [21, 78] width 26 height 8
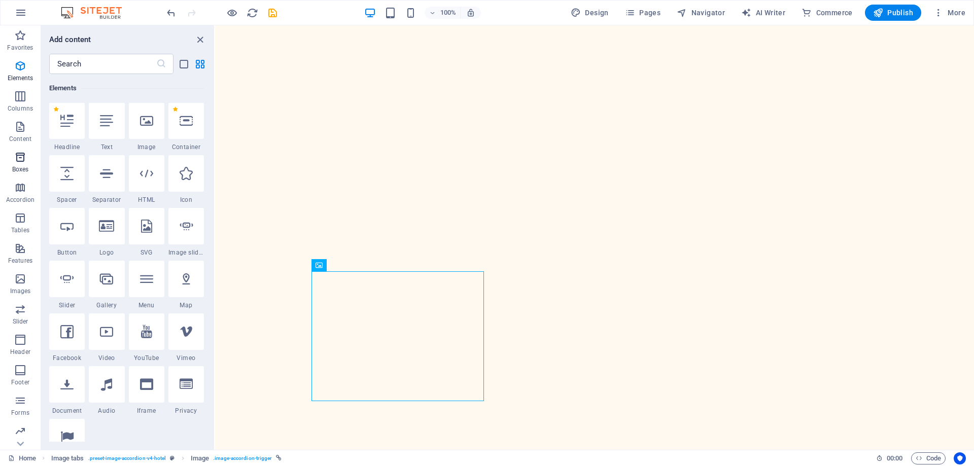
scroll to position [108, 0]
click at [24, 12] on icon "button" at bounding box center [21, 13] width 12 height 12
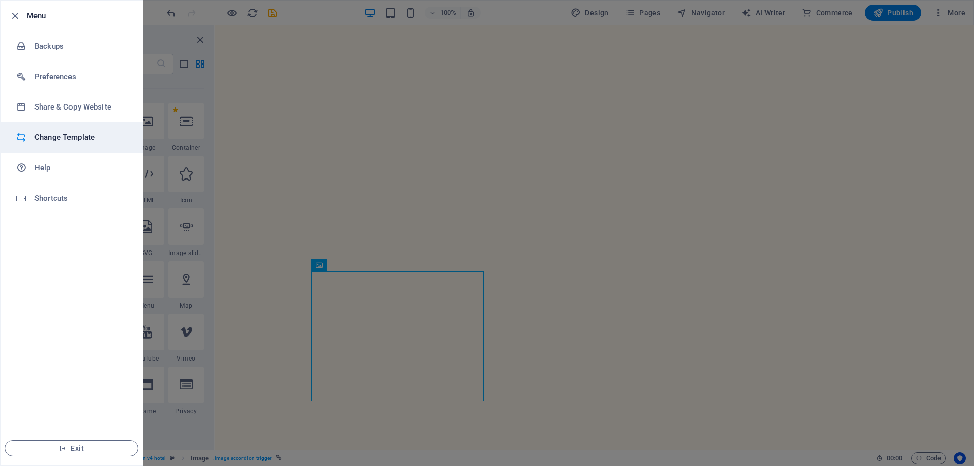
click at [57, 132] on h6 "Change Template" at bounding box center [82, 137] width 94 height 12
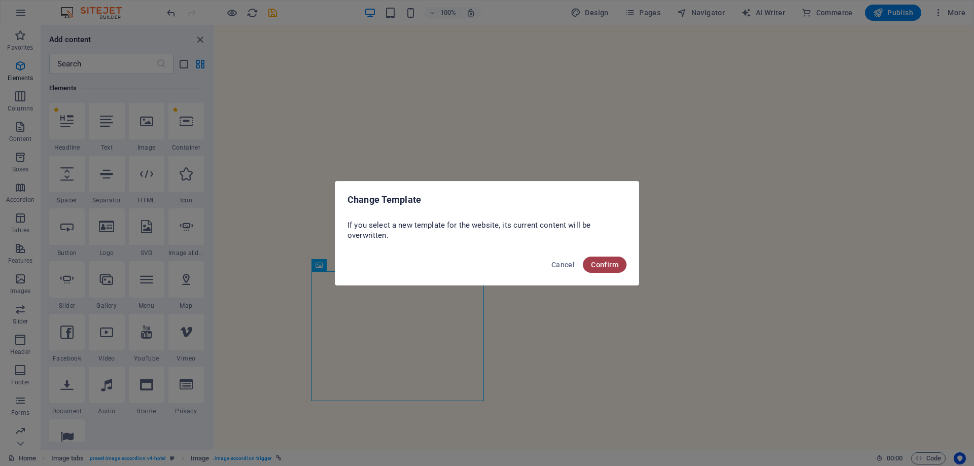
click at [597, 265] on span "Confirm" at bounding box center [604, 265] width 27 height 8
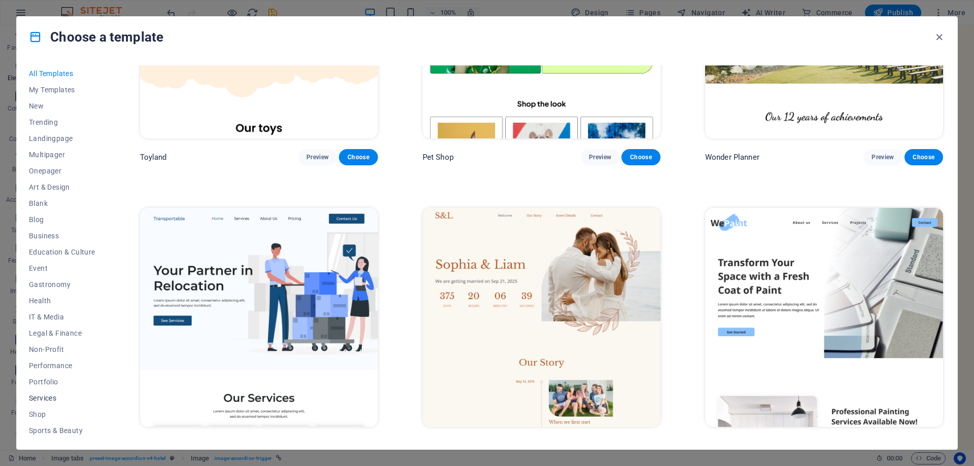
scroll to position [50, 0]
click at [45, 407] on button "Travel" at bounding box center [62, 413] width 66 height 16
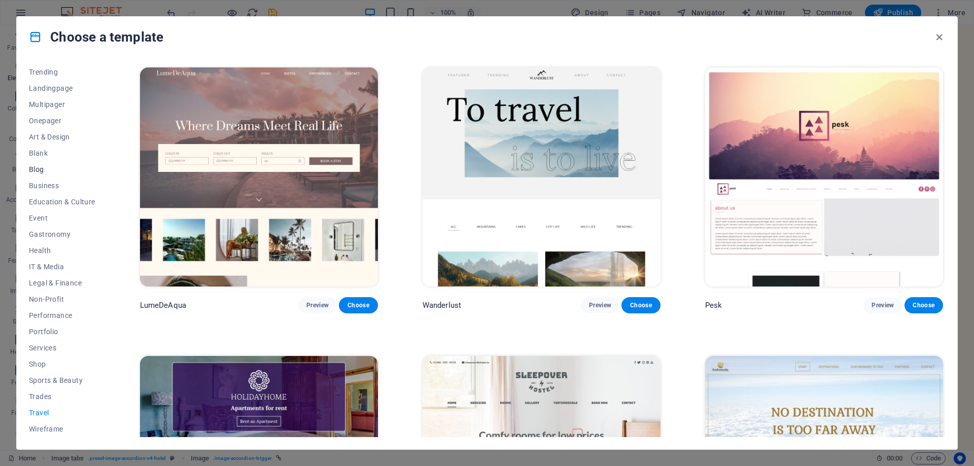
scroll to position [0, 0]
click at [47, 90] on span "My Templates" at bounding box center [62, 90] width 66 height 8
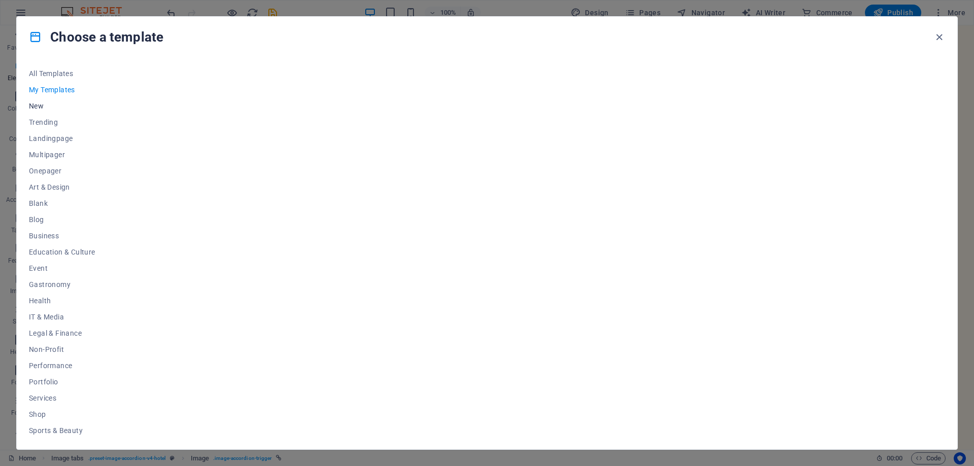
click at [38, 105] on span "New" at bounding box center [62, 106] width 66 height 8
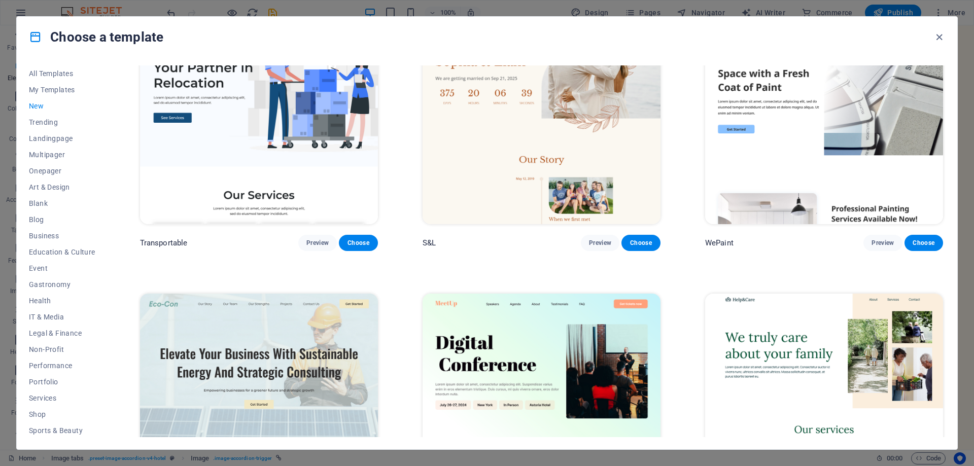
scroll to position [1314, 0]
